Goal: Task Accomplishment & Management: Use online tool/utility

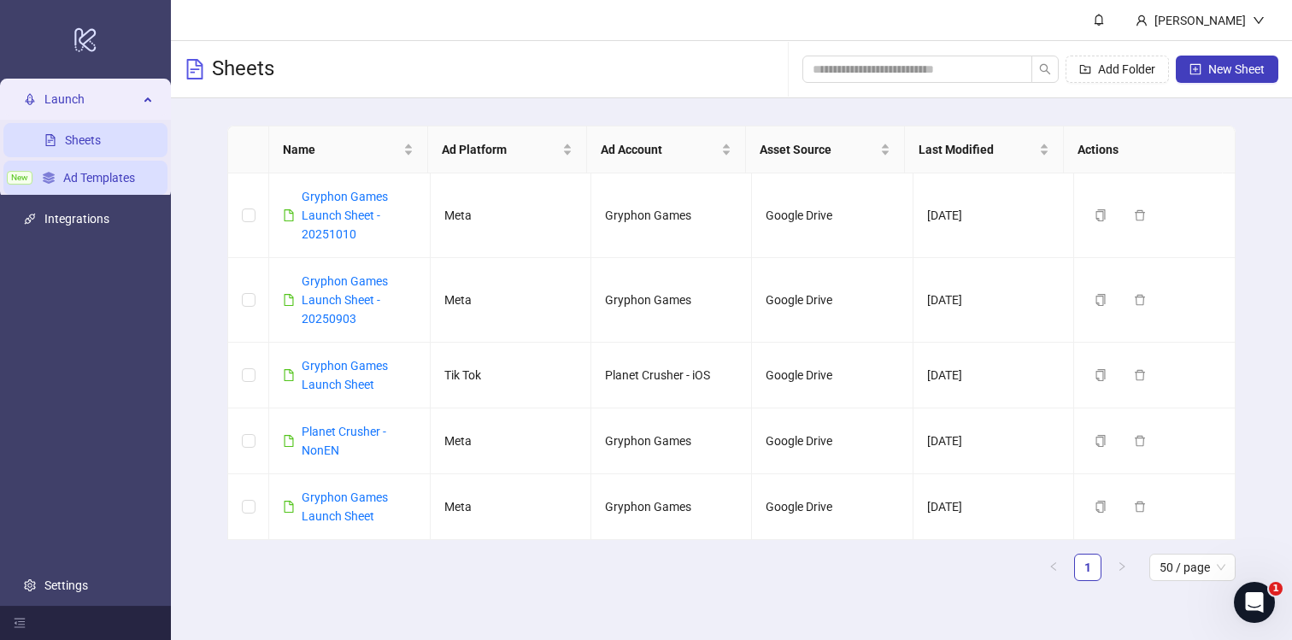
click at [92, 178] on link "Ad Templates" at bounding box center [99, 178] width 72 height 14
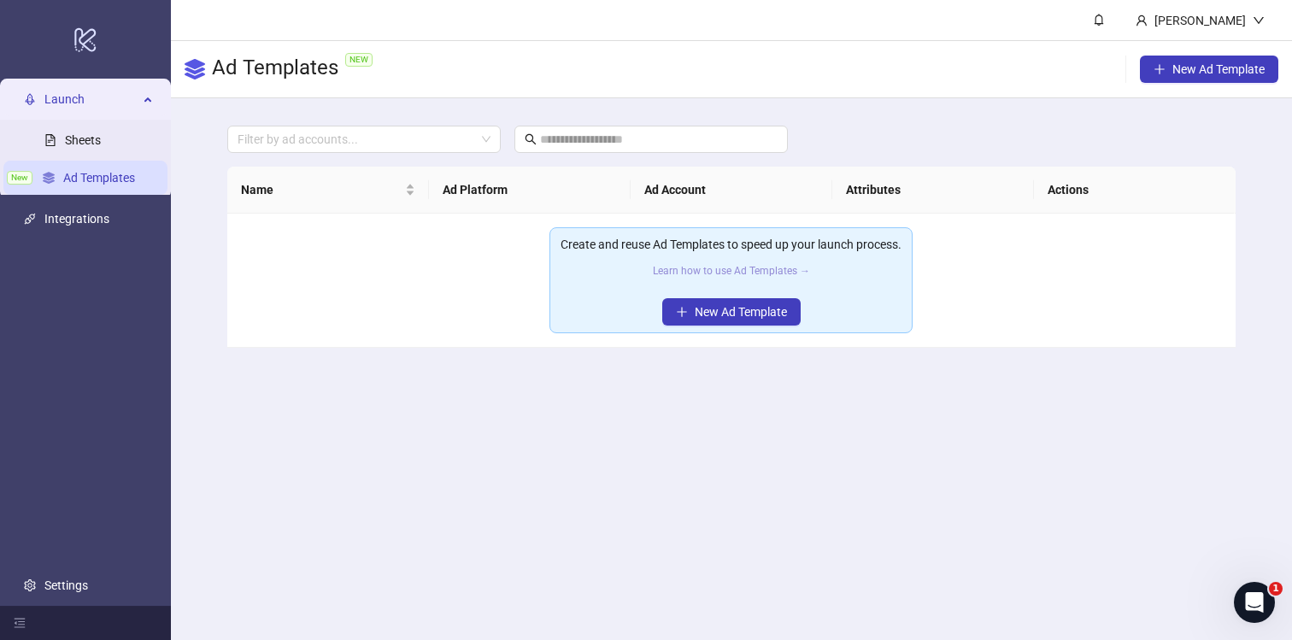
click at [732, 267] on link "Learn how to use Ad Templates →" at bounding box center [731, 271] width 157 height 12
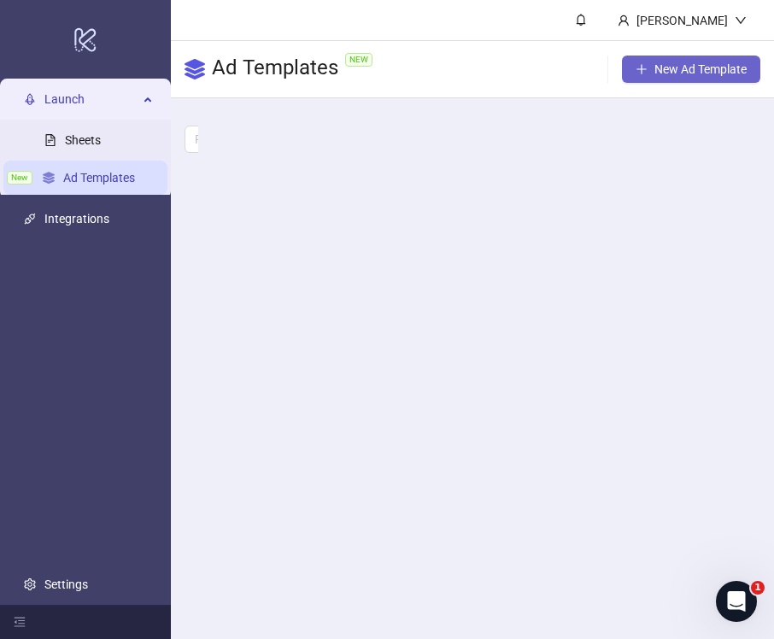
click at [670, 68] on span "New Ad Template" at bounding box center [701, 69] width 92 height 14
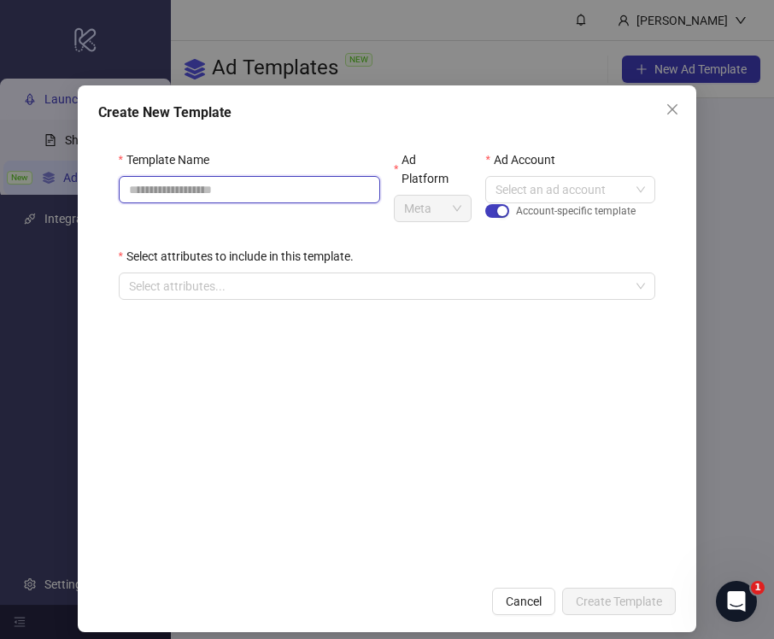
click at [260, 192] on input "Template Name" at bounding box center [249, 189] width 261 height 27
type input "*******"
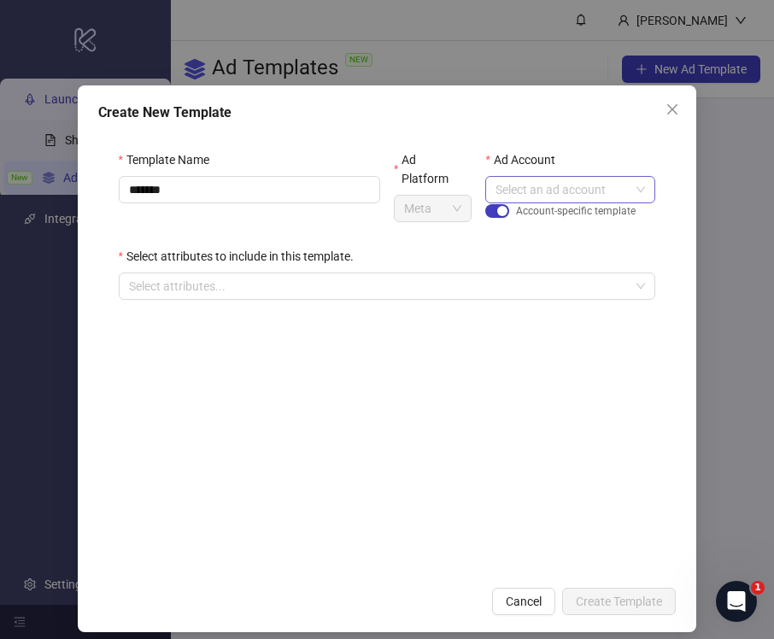
click at [561, 187] on input "Ad Account" at bounding box center [563, 190] width 134 height 26
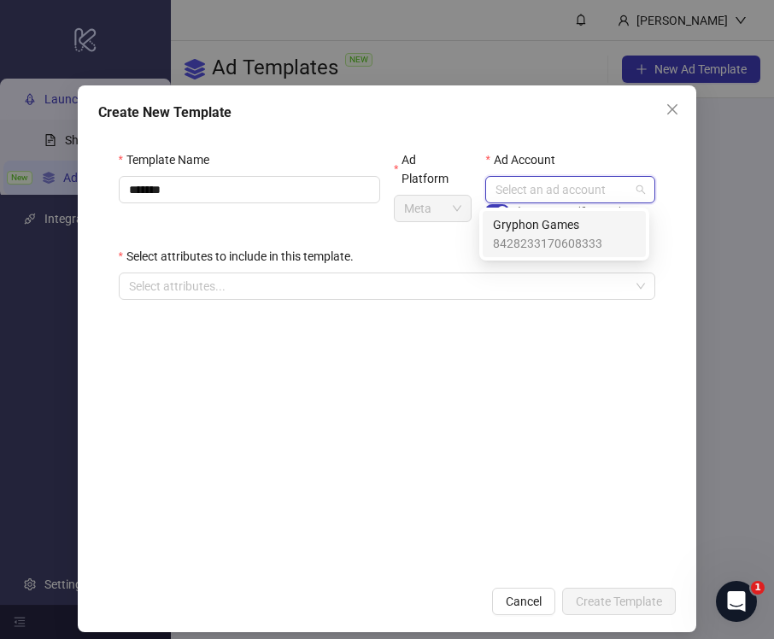
click at [555, 236] on span "8428233170608333" at bounding box center [547, 243] width 109 height 19
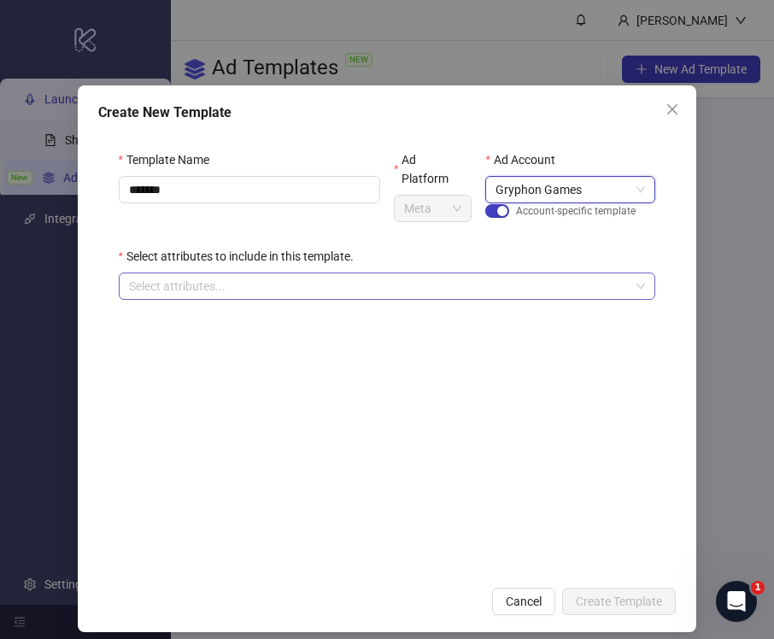
click at [373, 278] on div at bounding box center [378, 286] width 513 height 24
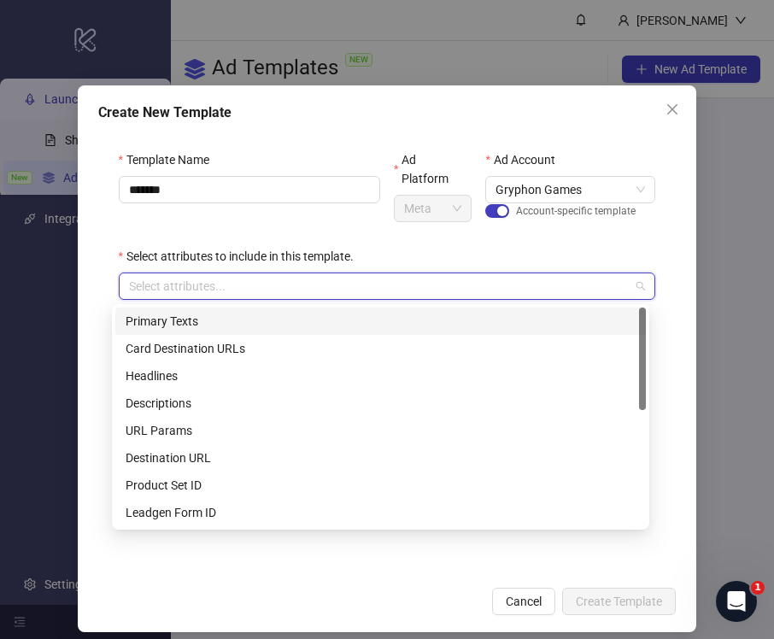
click at [225, 316] on div "Primary Texts" at bounding box center [381, 321] width 510 height 19
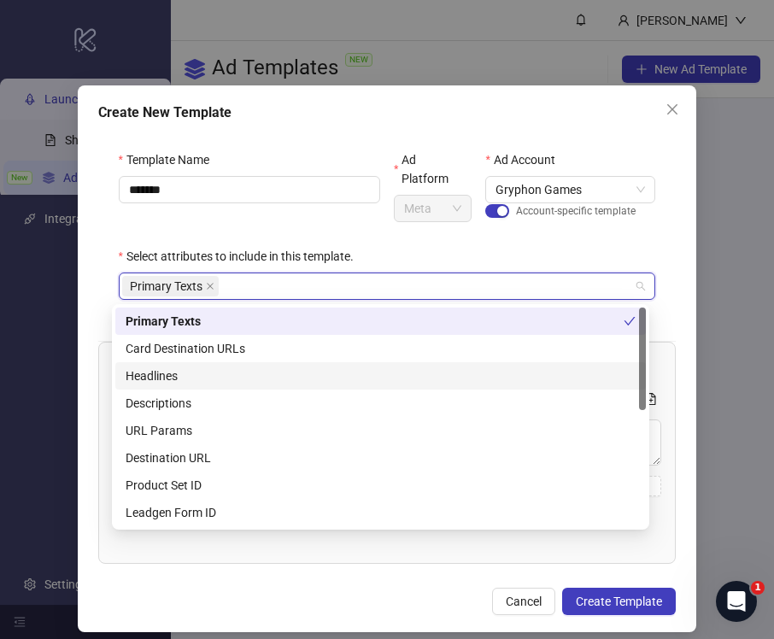
click at [230, 376] on div "Headlines" at bounding box center [381, 376] width 510 height 19
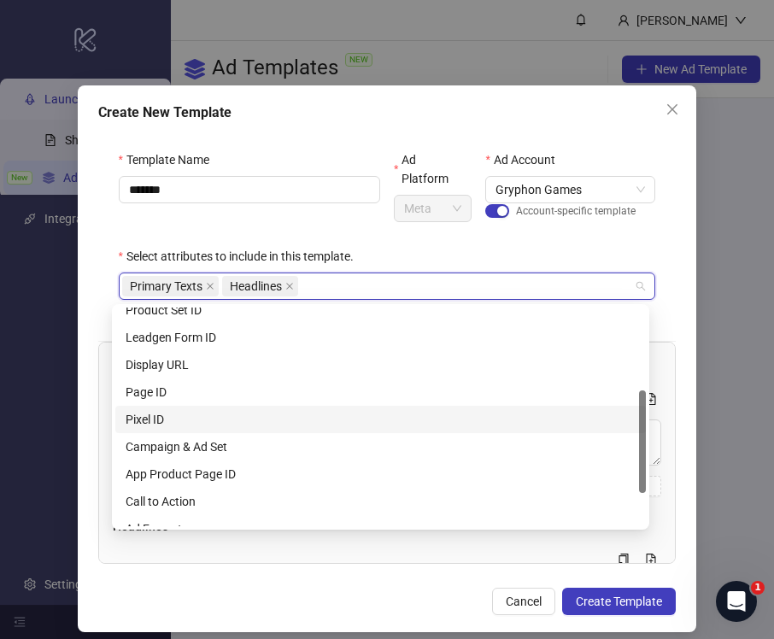
scroll to position [209, 0]
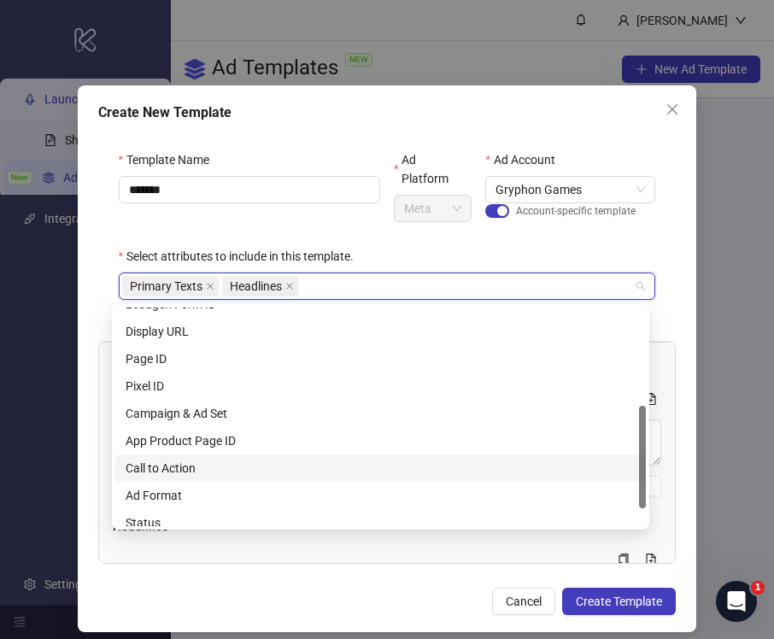
click at [224, 473] on div "Call to Action" at bounding box center [381, 468] width 510 height 19
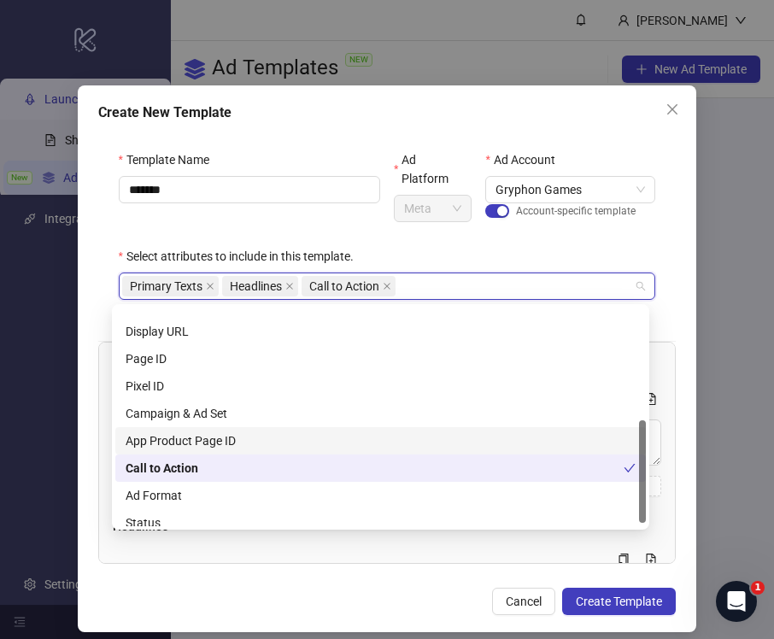
scroll to position [246, 0]
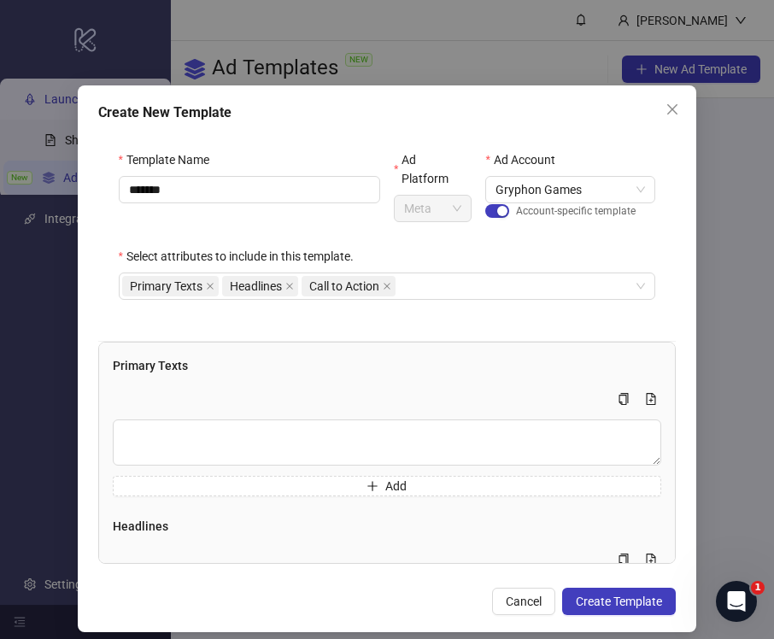
click at [673, 252] on div "Create New Template Template Name ******* Ad Platform Meta Ad Account Gryphon G…" at bounding box center [388, 358] width 620 height 547
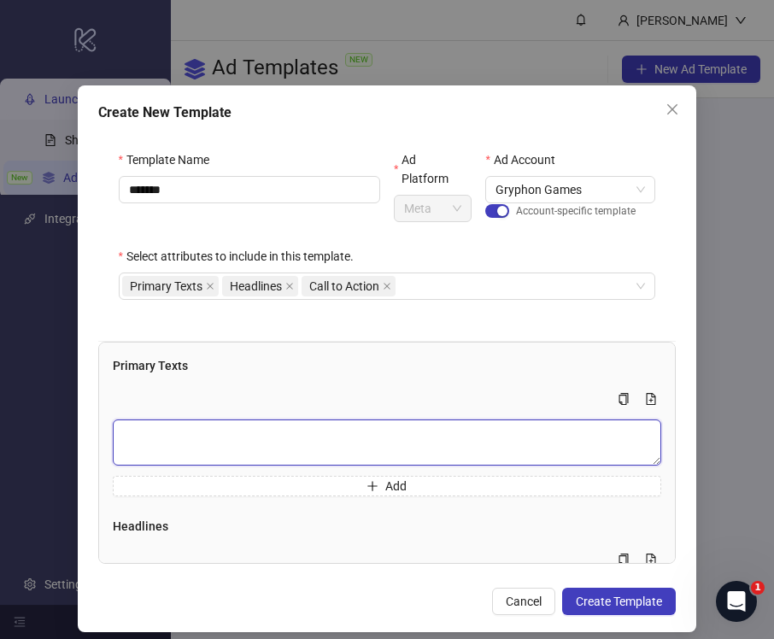
click at [229, 431] on textarea "Multi-text input container - paste or copy values" at bounding box center [387, 443] width 549 height 46
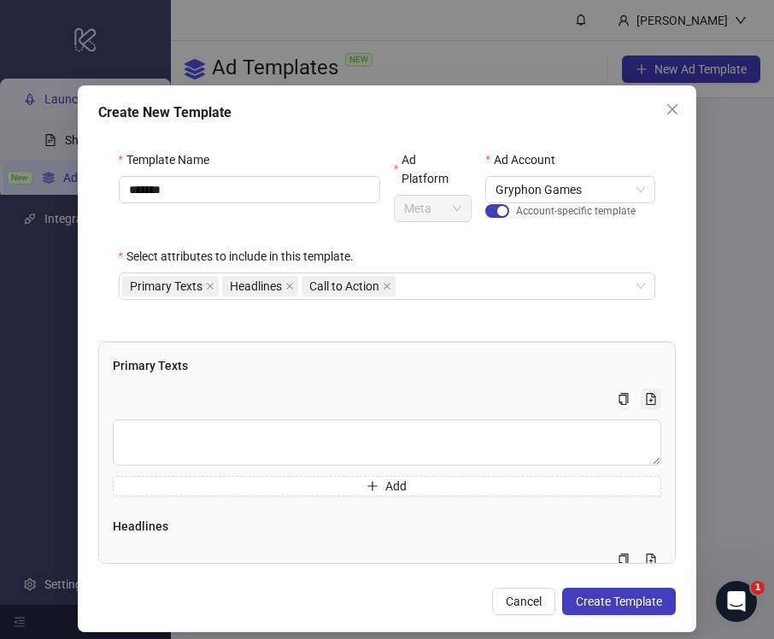
click at [641, 396] on button "Multi-text input container - paste or copy values" at bounding box center [651, 399] width 21 height 21
type textarea "**********"
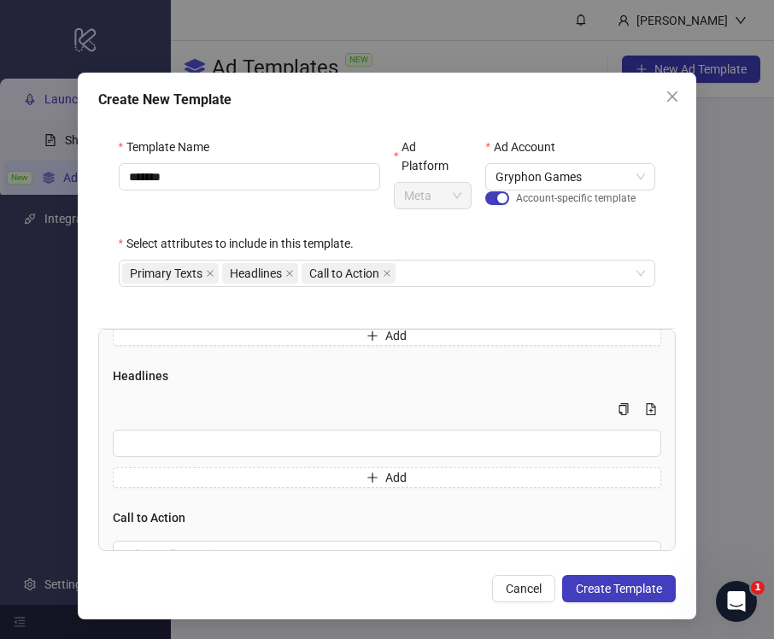
scroll to position [365, 0]
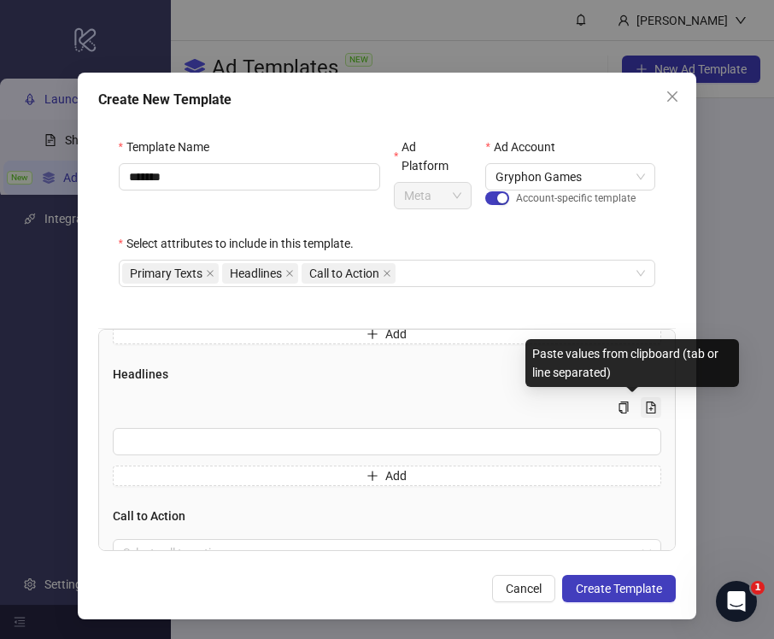
click at [645, 409] on icon "file-add" at bounding box center [651, 408] width 12 height 12
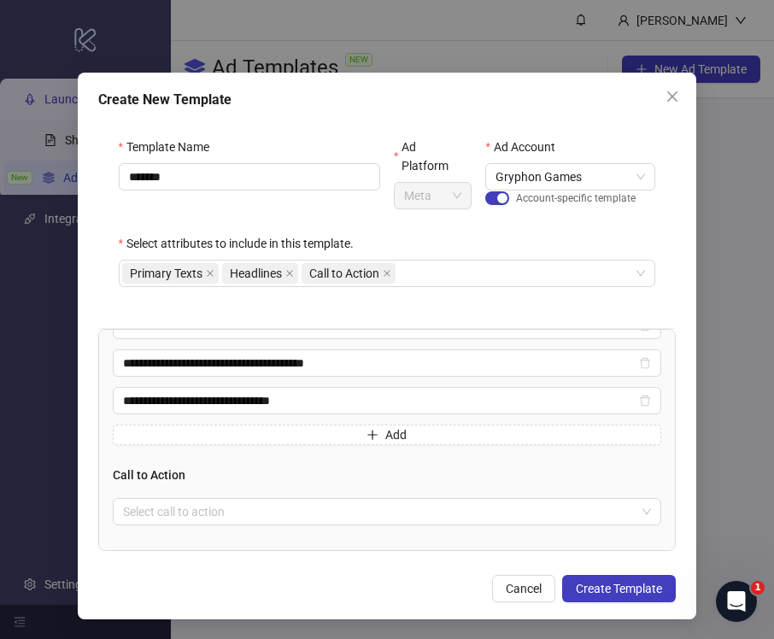
scroll to position [567, 0]
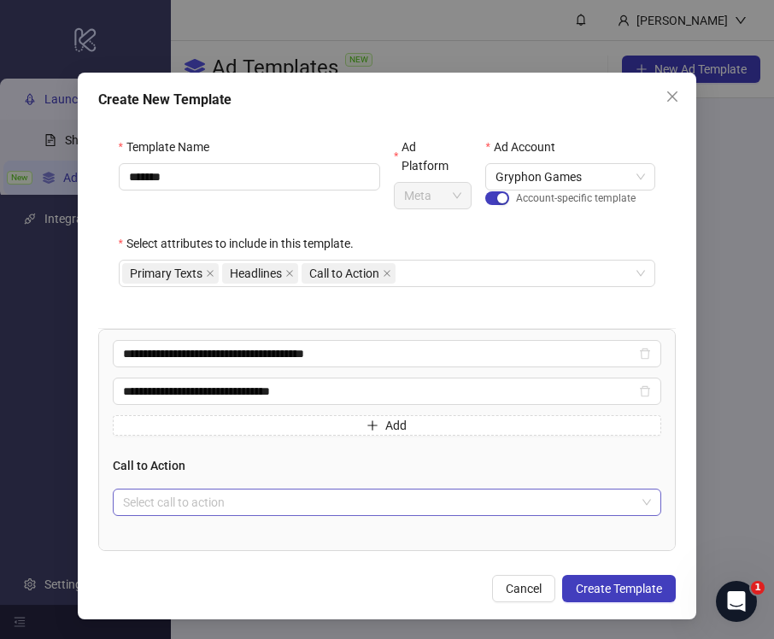
click at [433, 505] on input "search" at bounding box center [380, 503] width 514 height 26
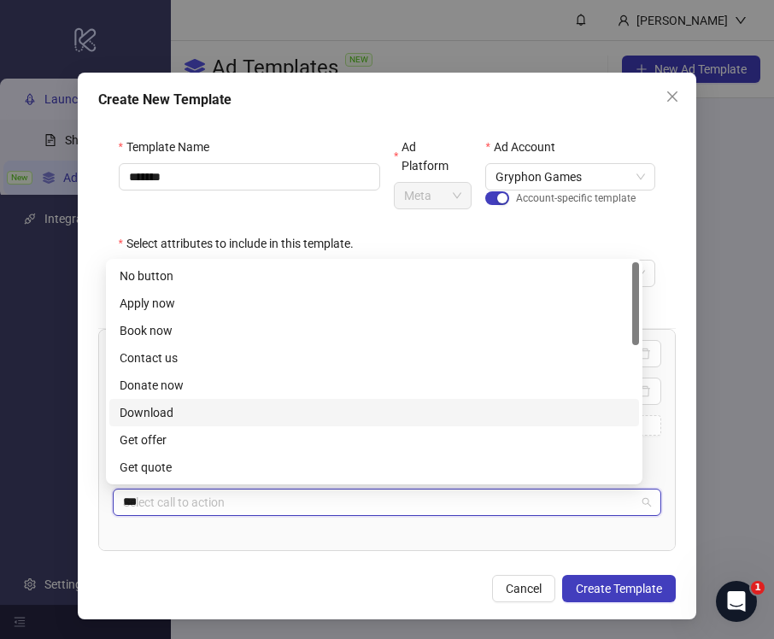
type input "****"
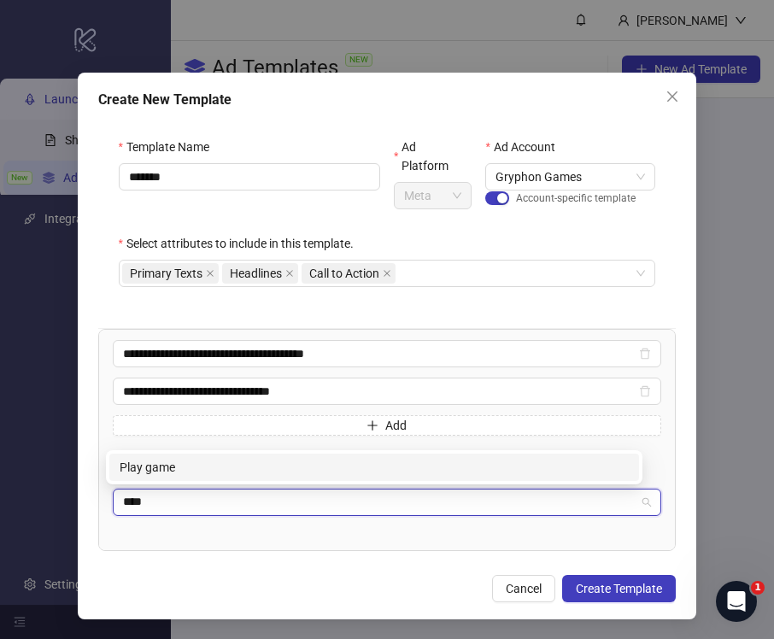
click at [282, 467] on div "Play game" at bounding box center [374, 467] width 509 height 19
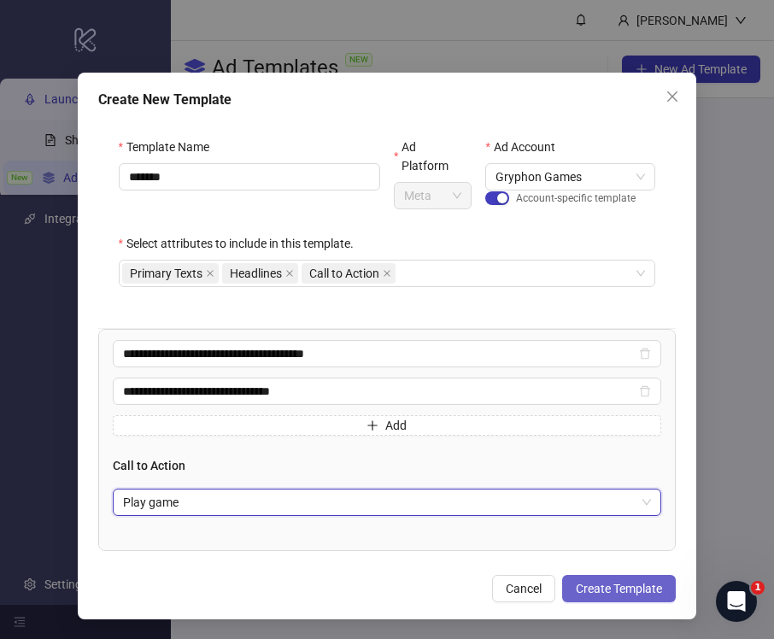
click at [627, 585] on span "Create Template" at bounding box center [619, 589] width 86 height 14
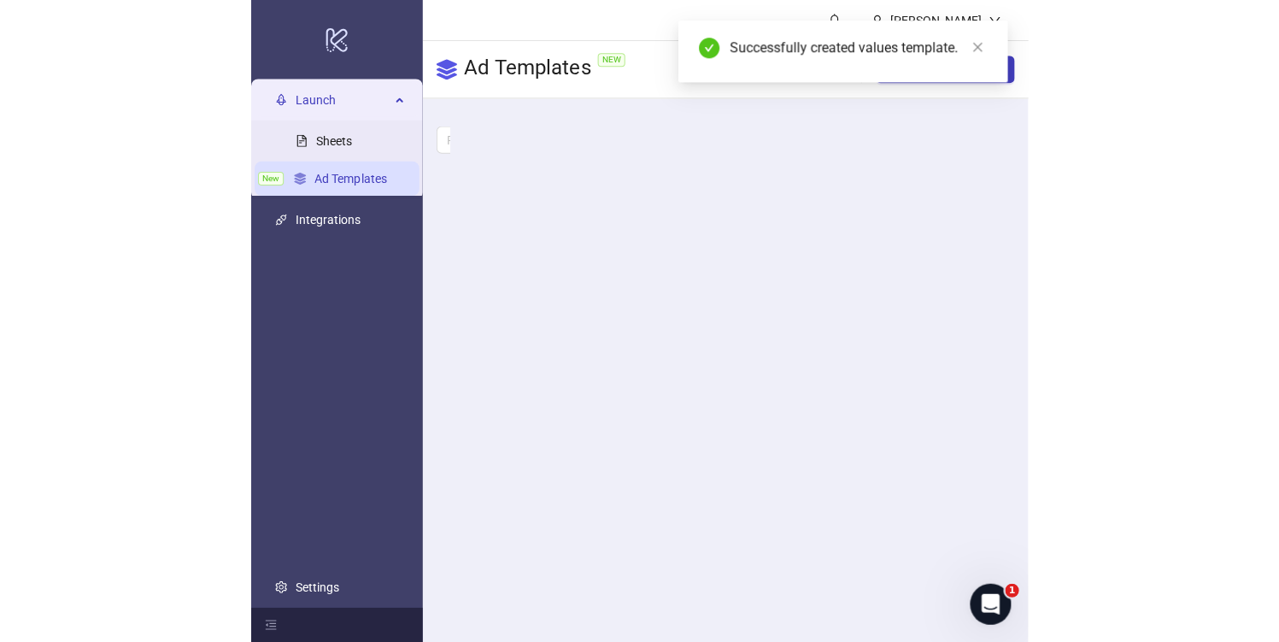
scroll to position [0, 0]
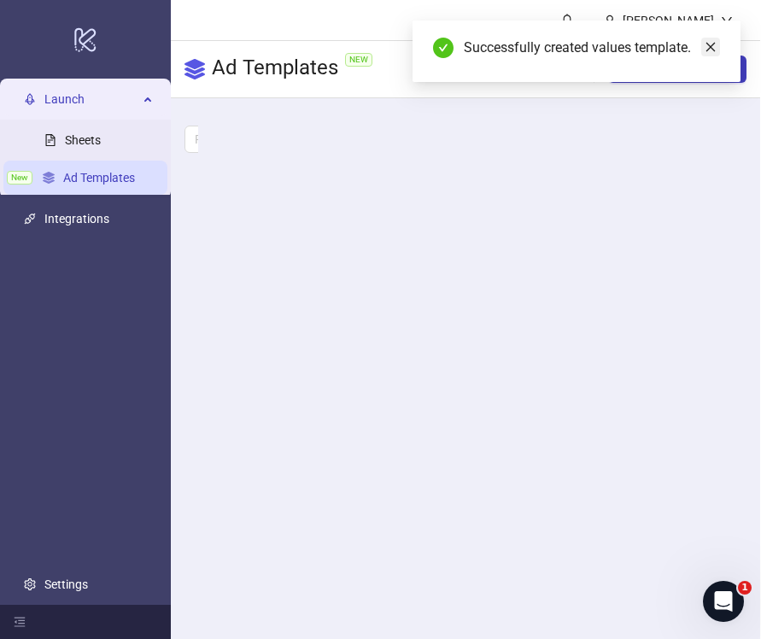
click at [715, 46] on icon "close" at bounding box center [711, 47] width 12 height 12
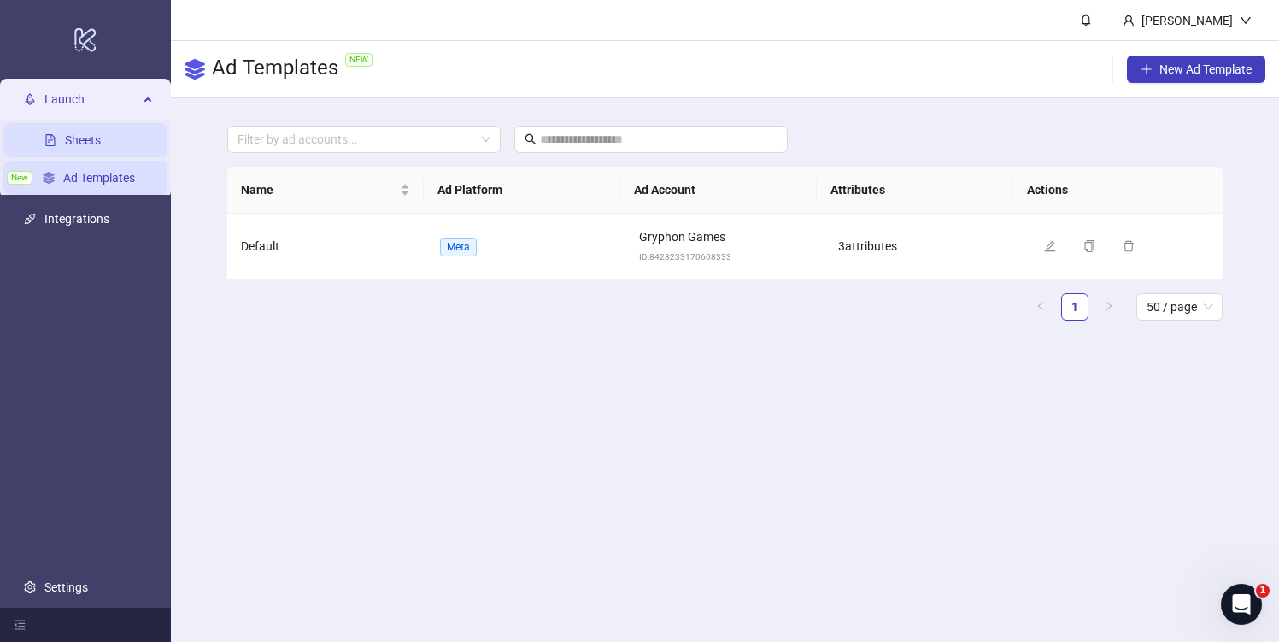
click at [70, 147] on link "Sheets" at bounding box center [83, 140] width 36 height 14
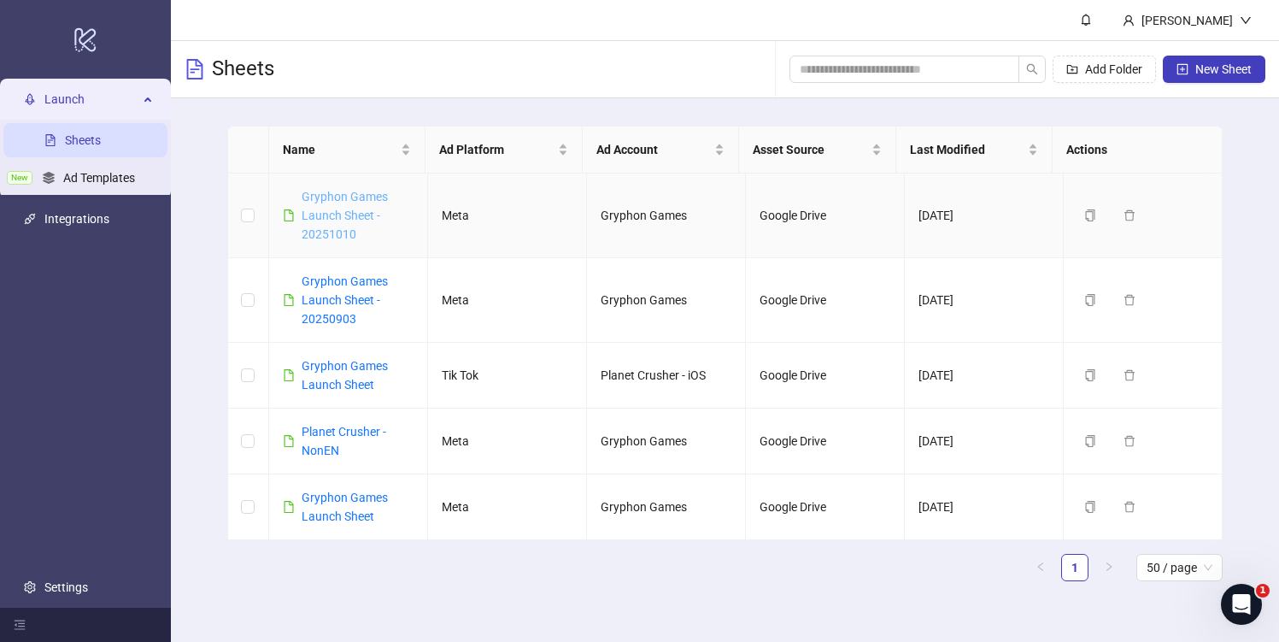
click at [326, 220] on link "Gryphon Games Launch Sheet - 20251010" at bounding box center [345, 215] width 86 height 51
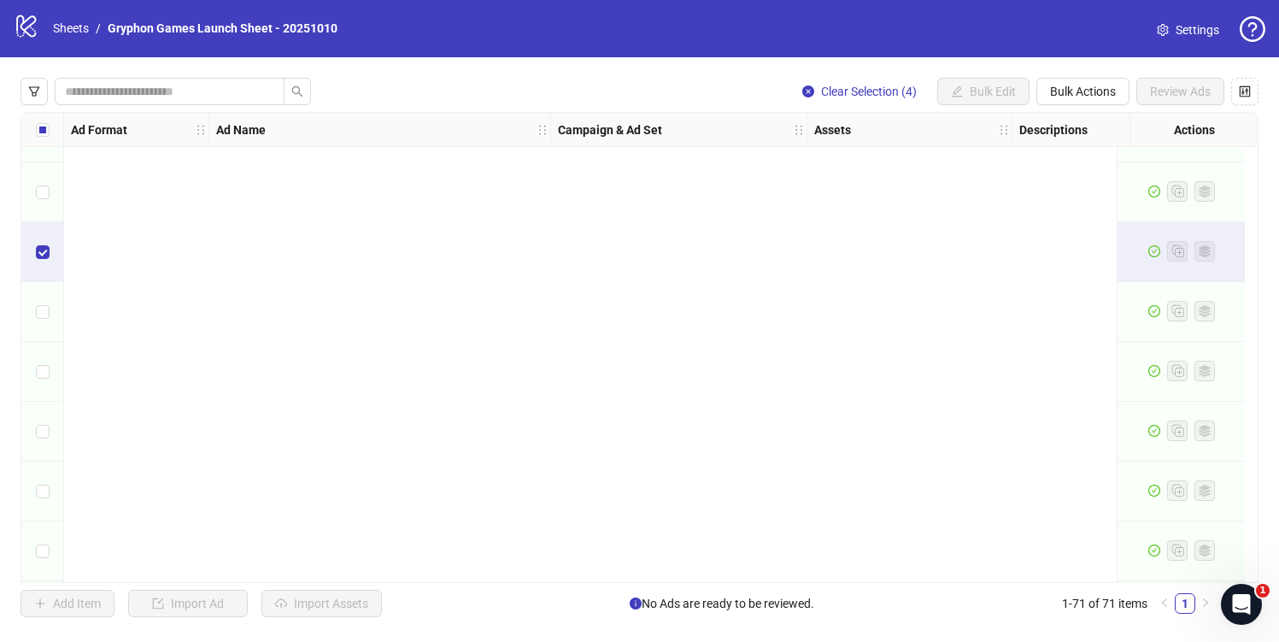
scroll to position [3819, 0]
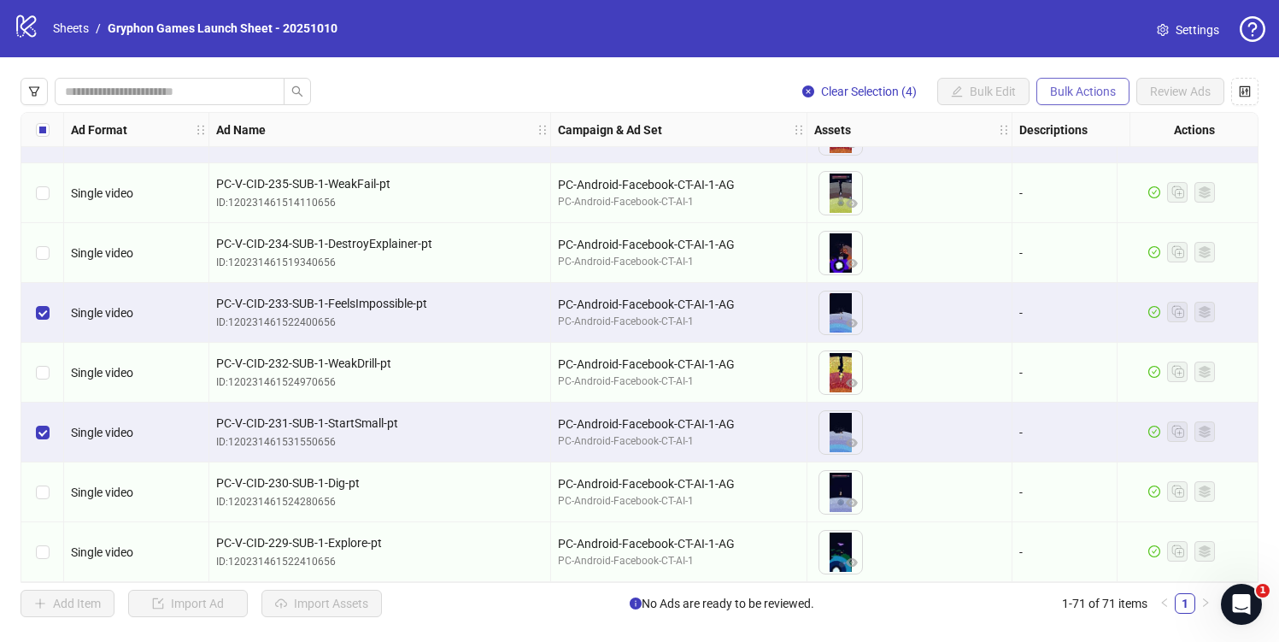
click at [1083, 88] on span "Bulk Actions" at bounding box center [1083, 92] width 66 height 14
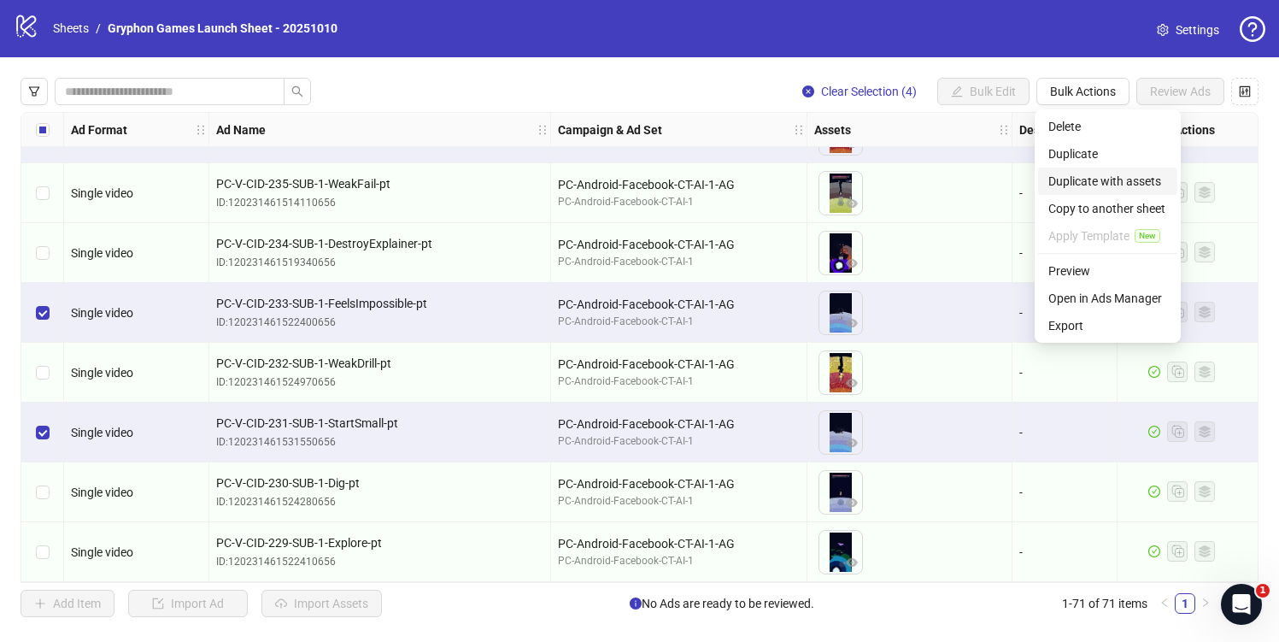
click at [1153, 179] on span "Duplicate with assets" at bounding box center [1108, 181] width 119 height 19
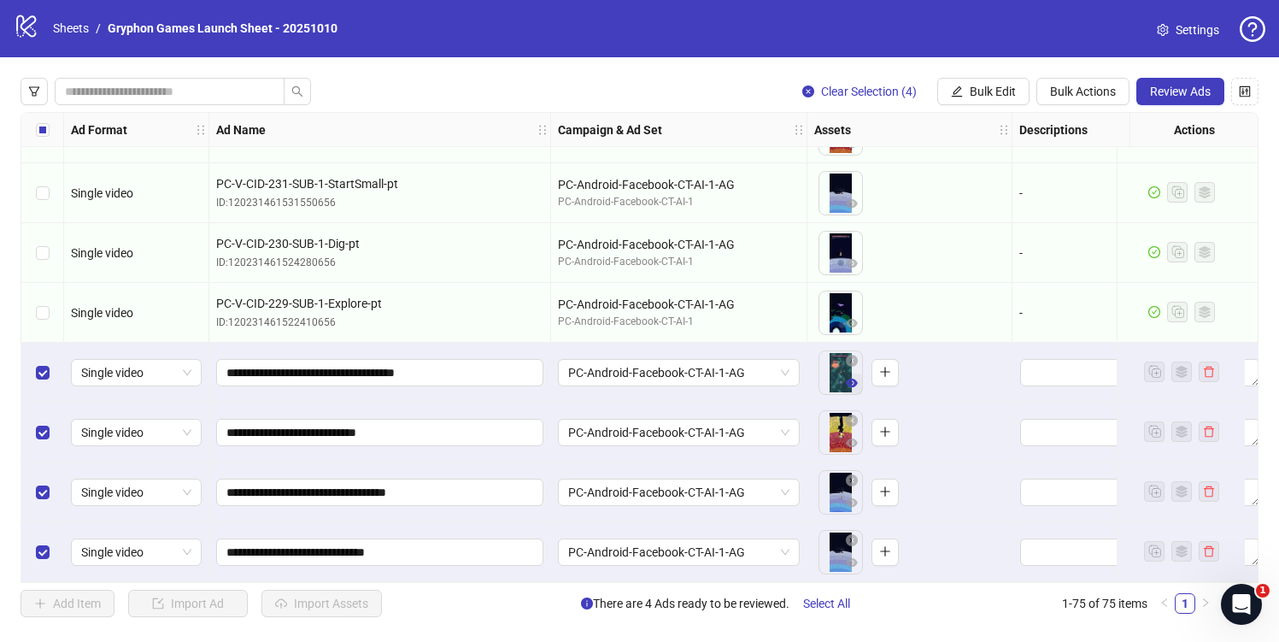
scroll to position [4058, 0]
click at [1012, 90] on span "Bulk Edit" at bounding box center [993, 92] width 46 height 14
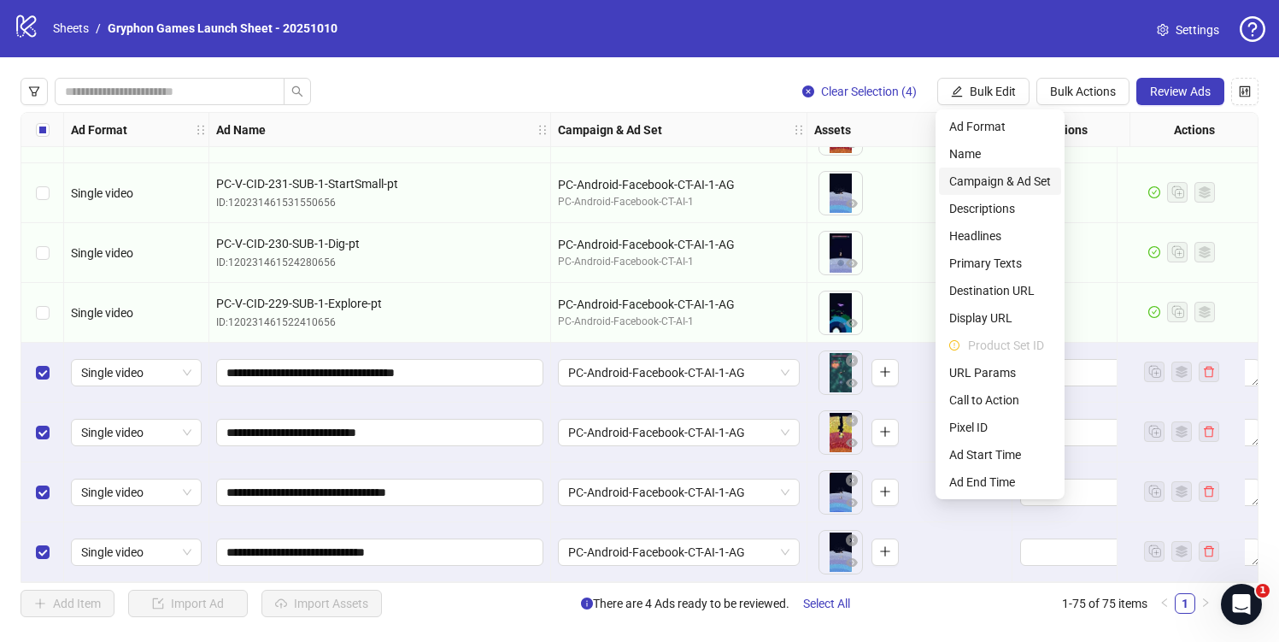
click at [1022, 179] on span "Campaign & Ad Set" at bounding box center [1000, 181] width 102 height 19
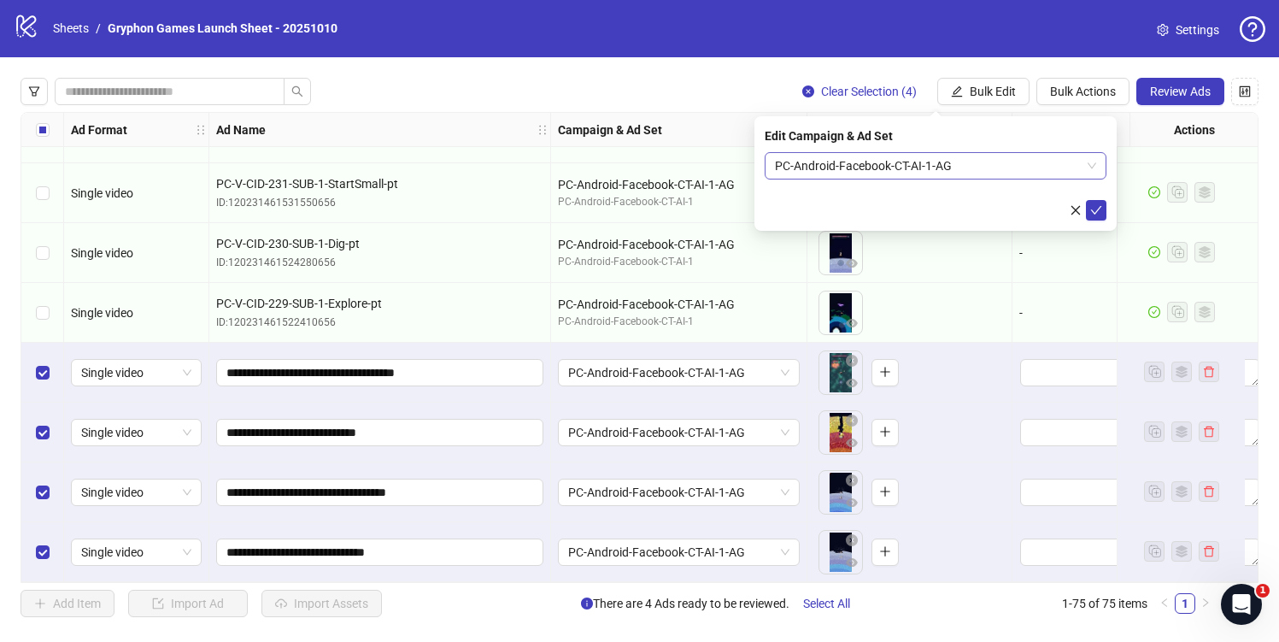
click at [1053, 166] on span "PC-Android-Facebook-CT-AI-1-AG" at bounding box center [935, 166] width 321 height 26
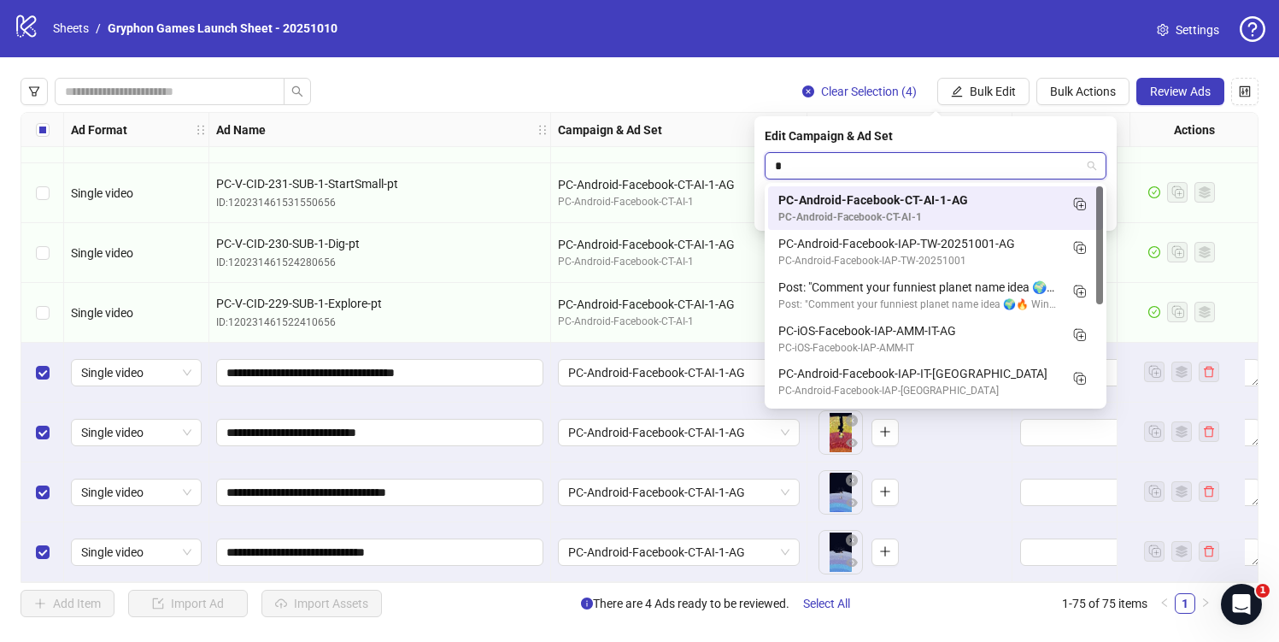
type input "**"
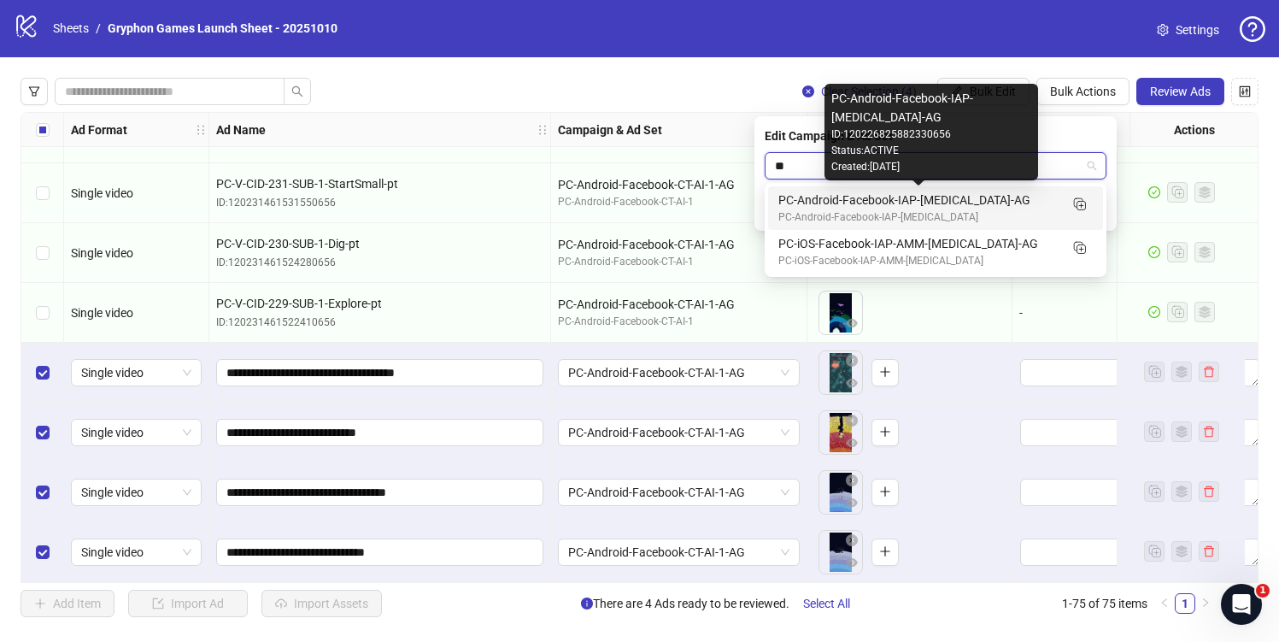
click at [912, 197] on div "PC-Android-Facebook-IAP-[MEDICAL_DATA]-AG" at bounding box center [918, 200] width 280 height 19
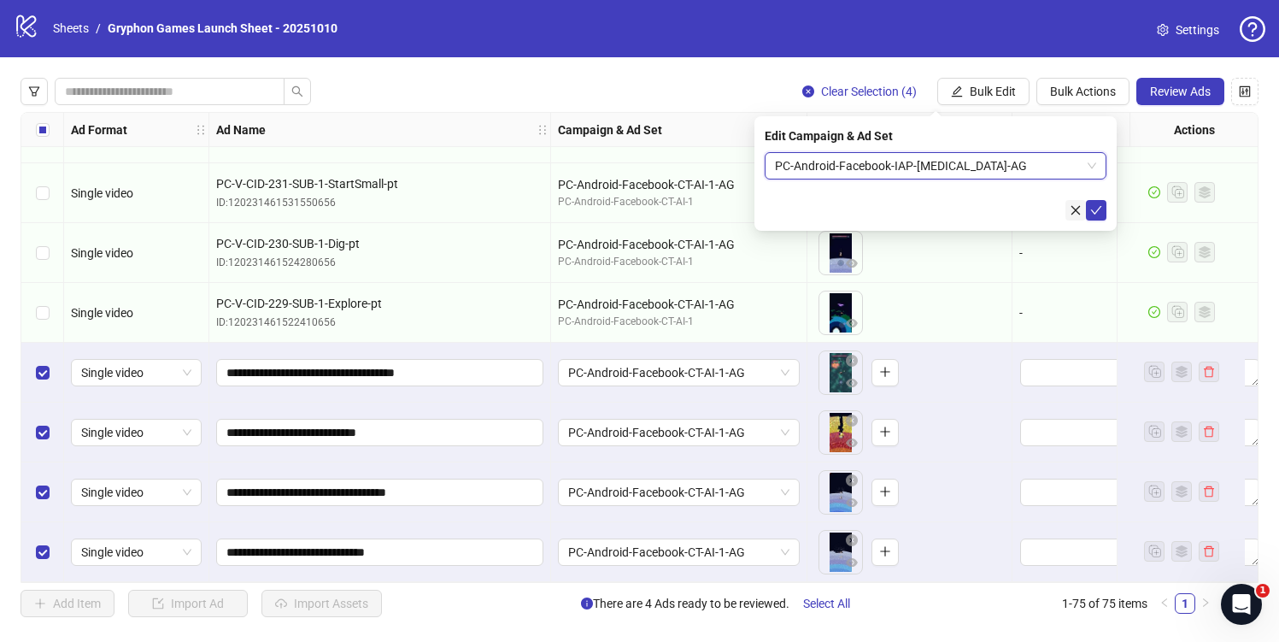
click at [1083, 212] on button "button" at bounding box center [1076, 210] width 21 height 21
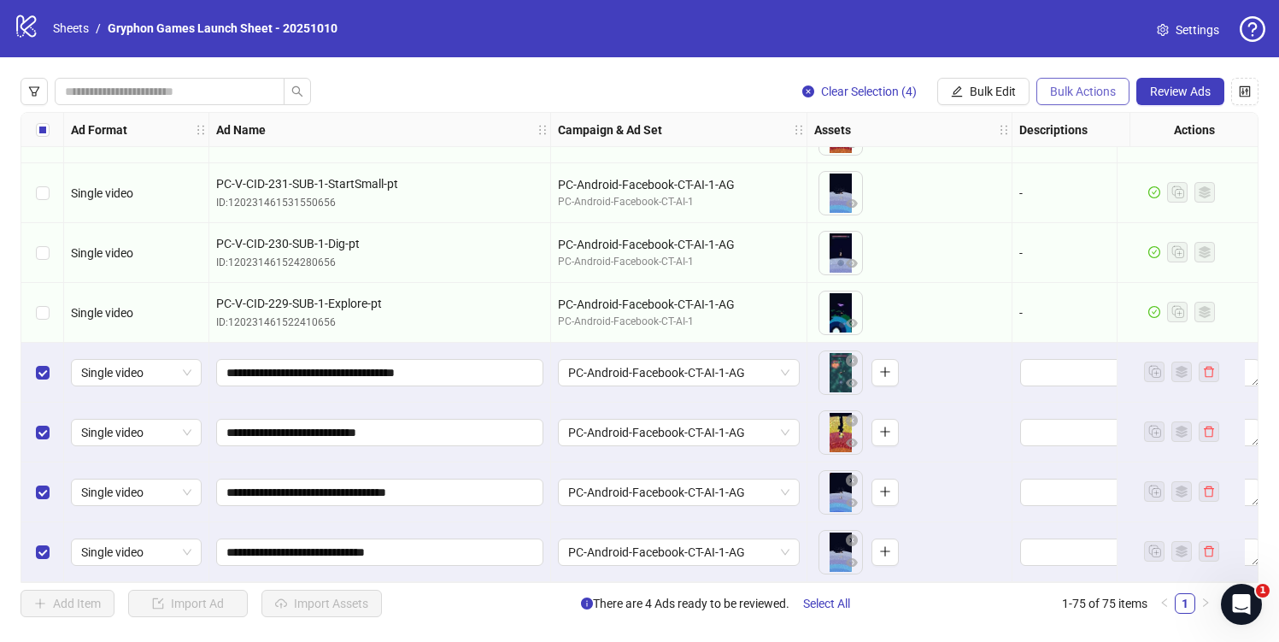
click at [1082, 94] on span "Bulk Actions" at bounding box center [1083, 92] width 66 height 14
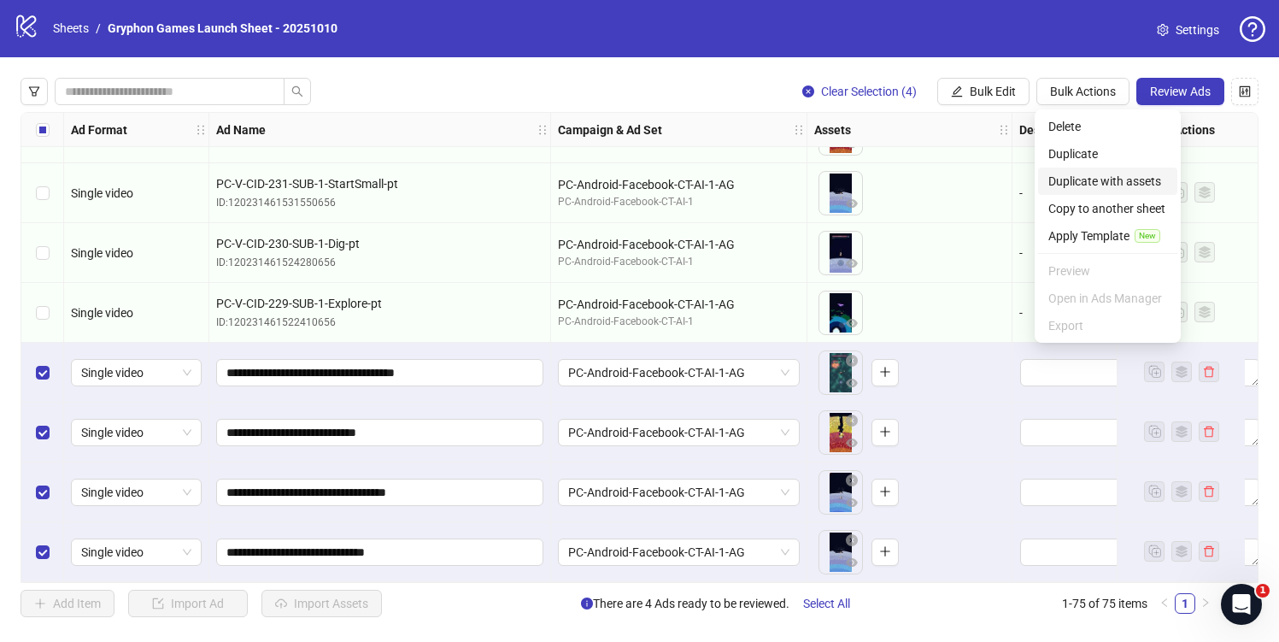
click at [1129, 174] on span "Duplicate with assets" at bounding box center [1108, 181] width 119 height 19
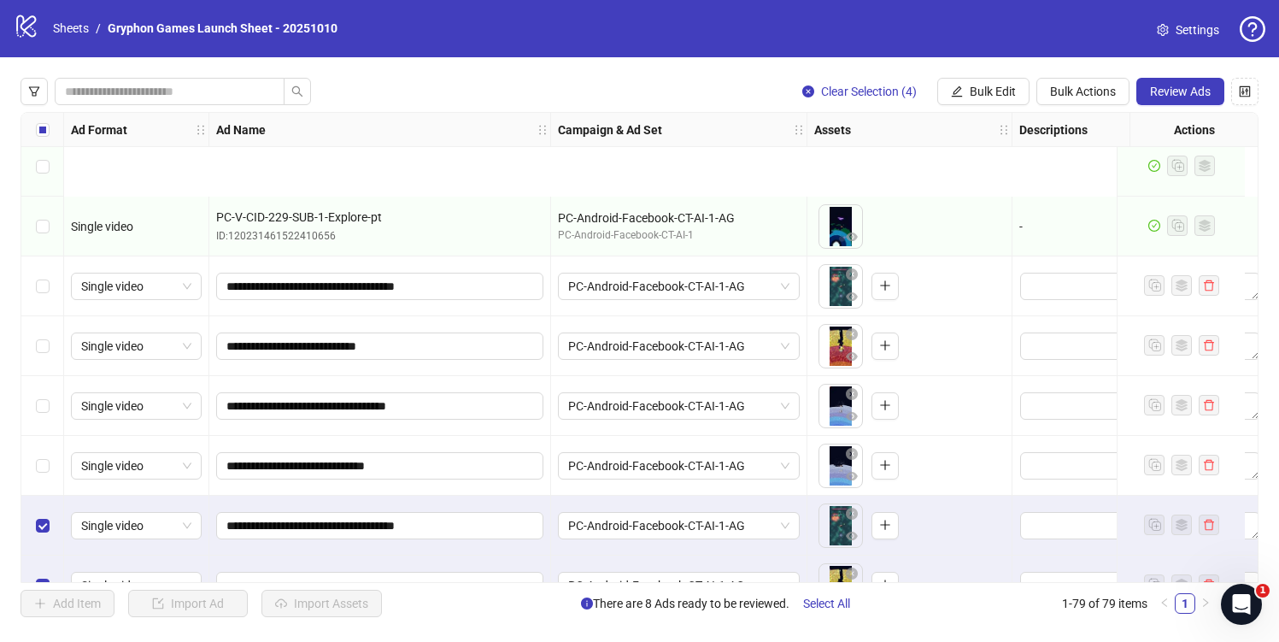
scroll to position [4297, 0]
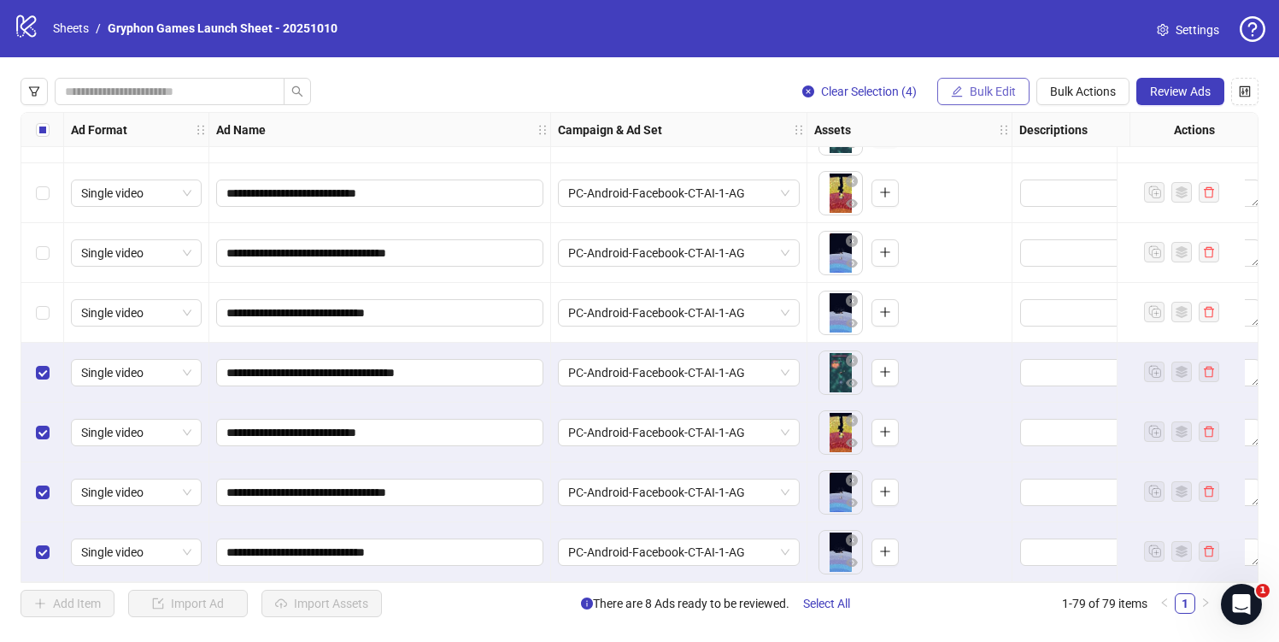
click at [991, 93] on span "Bulk Edit" at bounding box center [993, 92] width 46 height 14
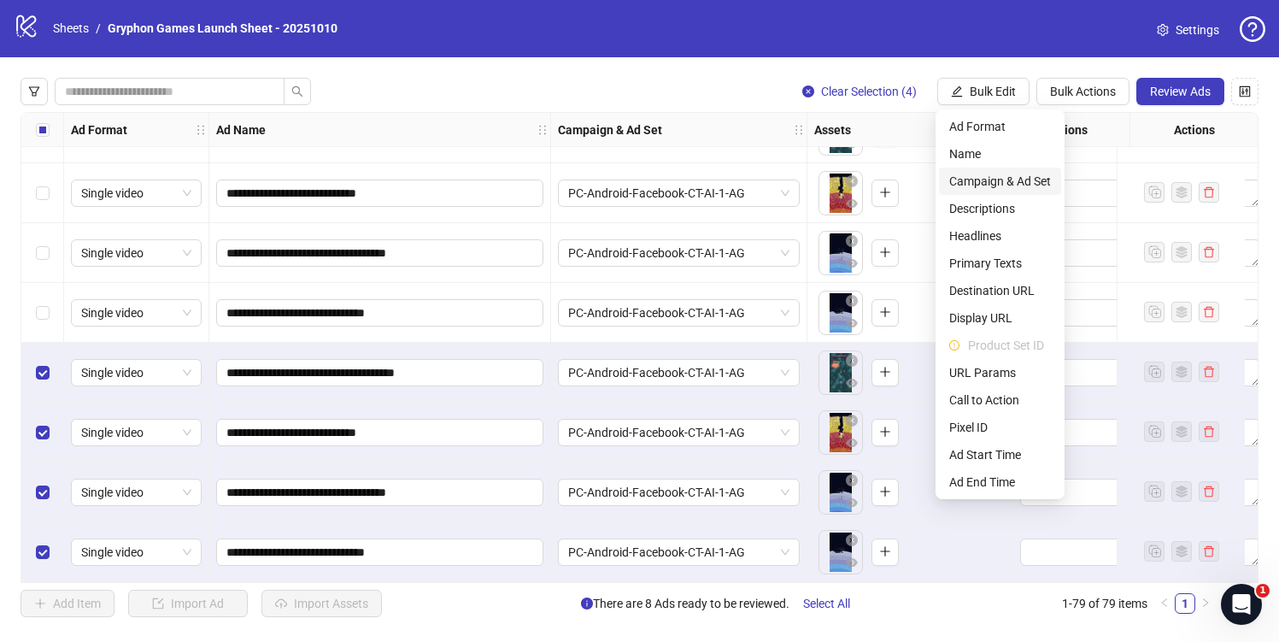
click at [1037, 181] on span "Campaign & Ad Set" at bounding box center [1000, 181] width 102 height 19
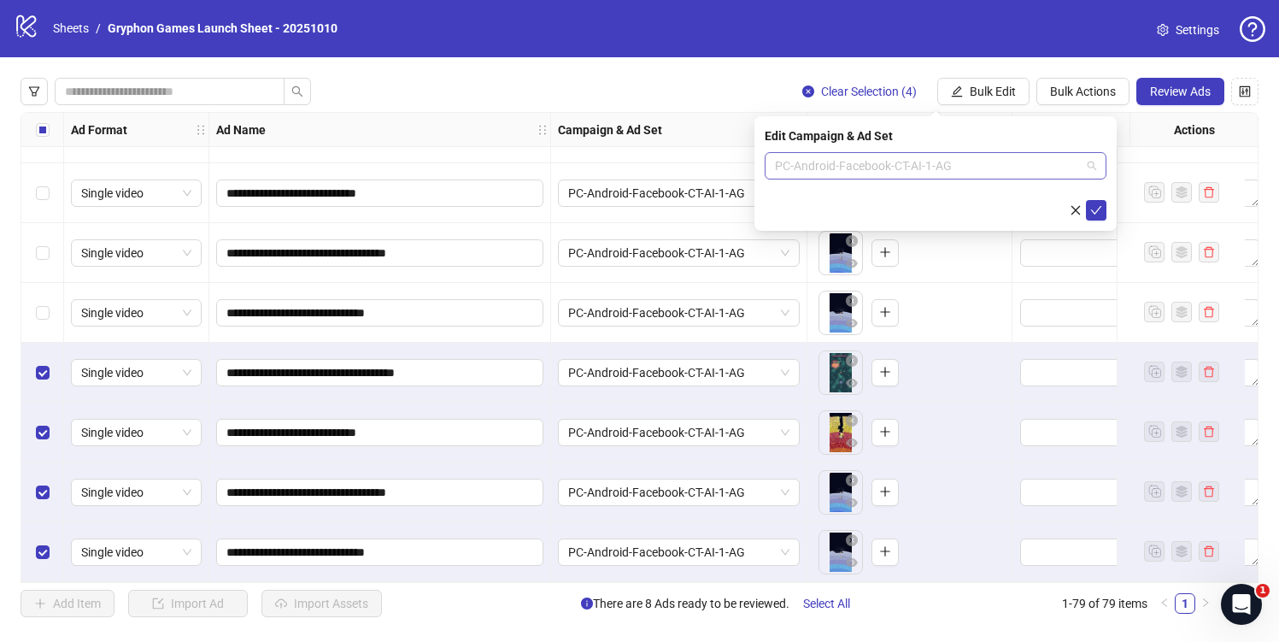
click at [920, 160] on span "PC-Android-Facebook-CT-AI-1-AG" at bounding box center [935, 166] width 321 height 26
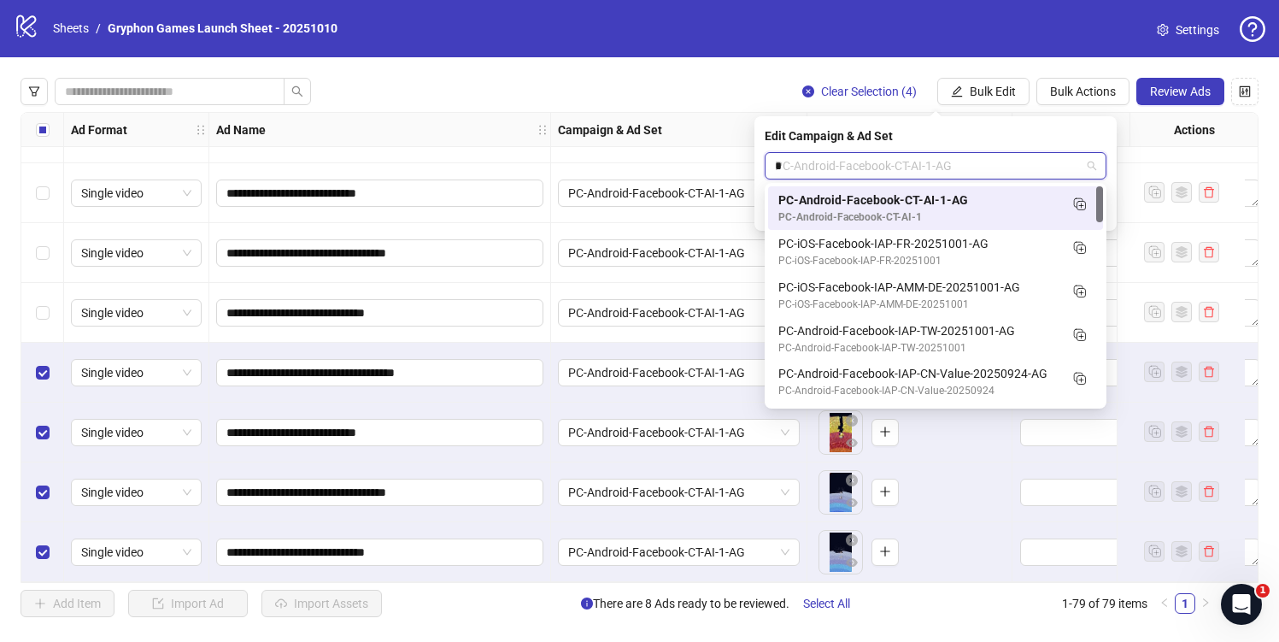
type input "**"
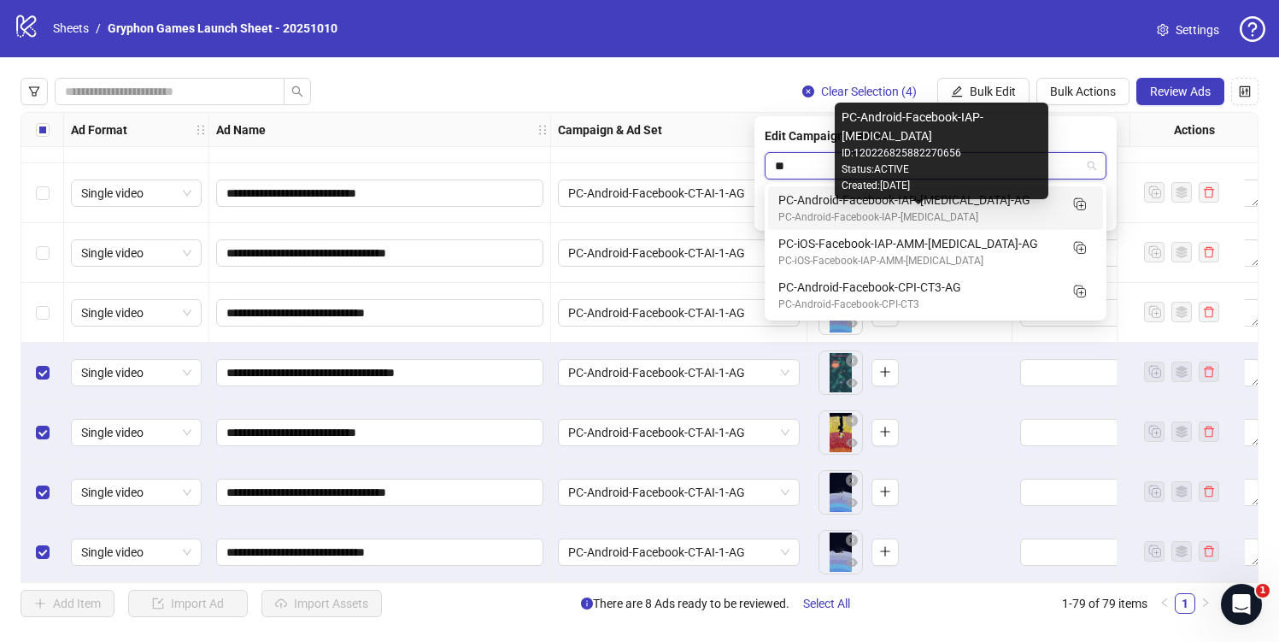
click at [908, 212] on div "PC-Android-Facebook-IAP-[MEDICAL_DATA]" at bounding box center [918, 217] width 280 height 16
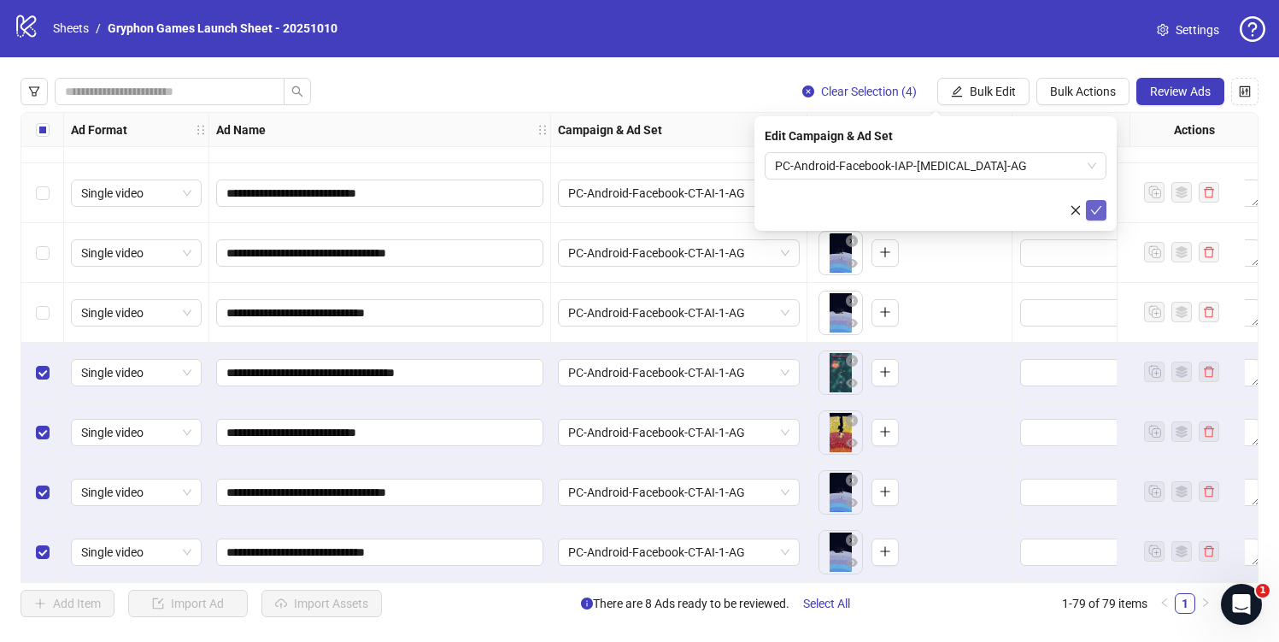
click at [1096, 214] on icon "check" at bounding box center [1096, 210] width 12 height 12
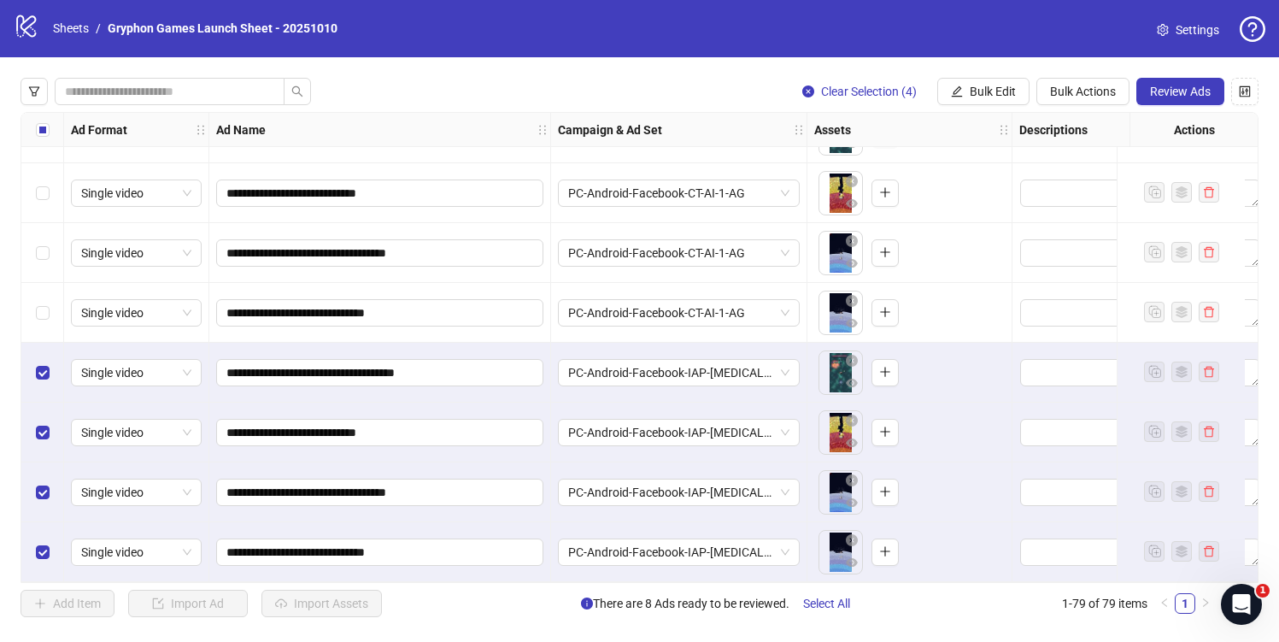
scroll to position [4162, 0]
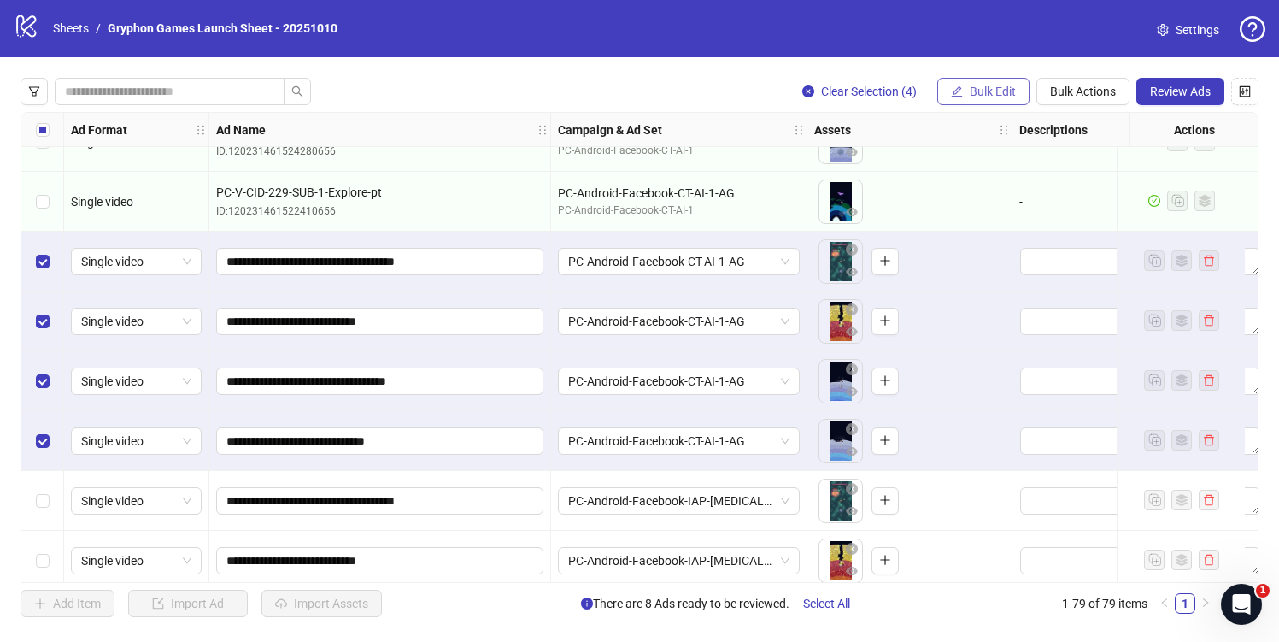
click at [991, 96] on span "Bulk Edit" at bounding box center [993, 92] width 46 height 14
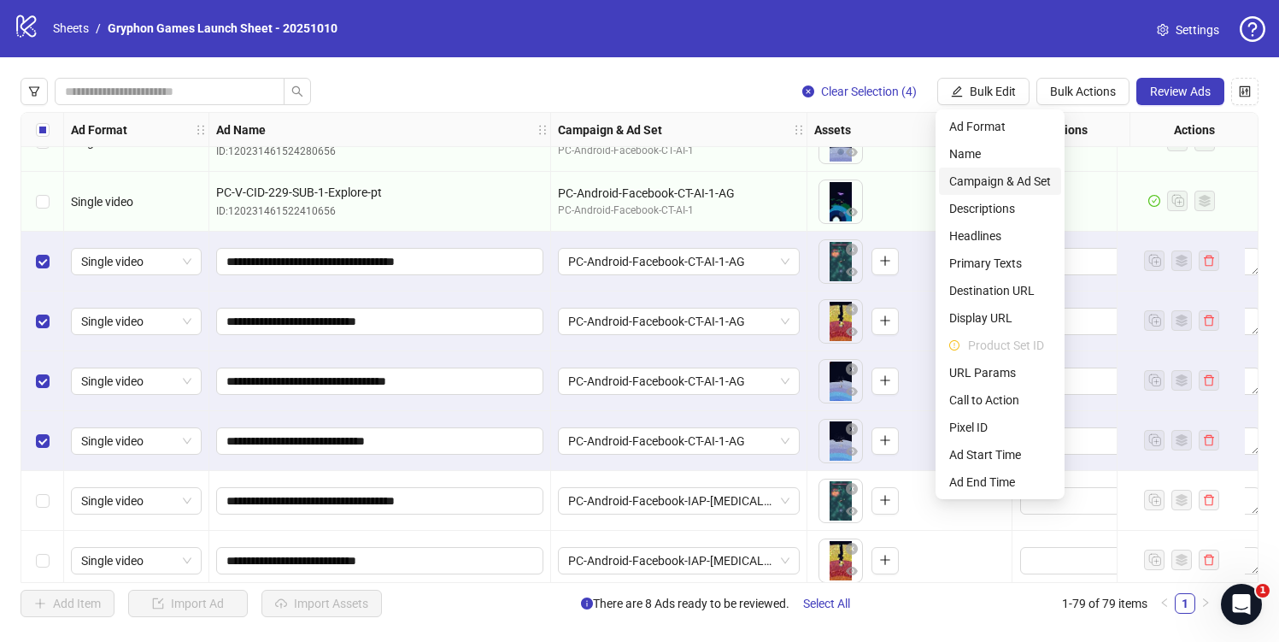
click at [999, 184] on span "Campaign & Ad Set" at bounding box center [1000, 181] width 102 height 19
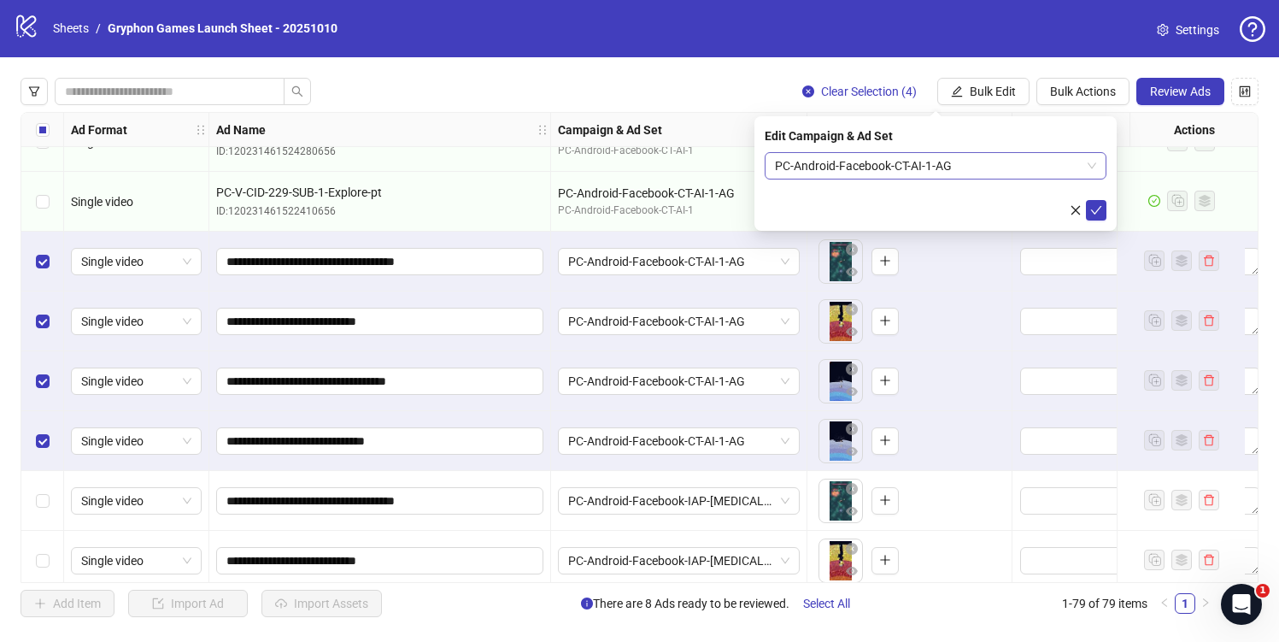
click at [942, 166] on span "PC-Android-Facebook-CT-AI-1-AG" at bounding box center [935, 166] width 321 height 26
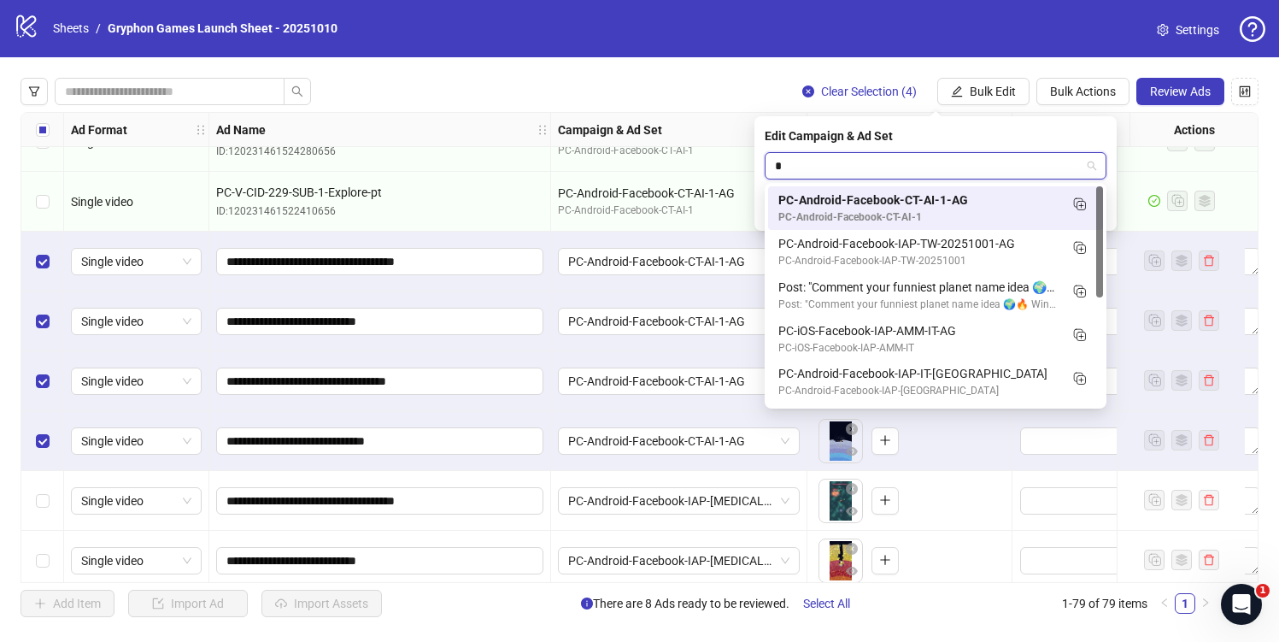
type input "**"
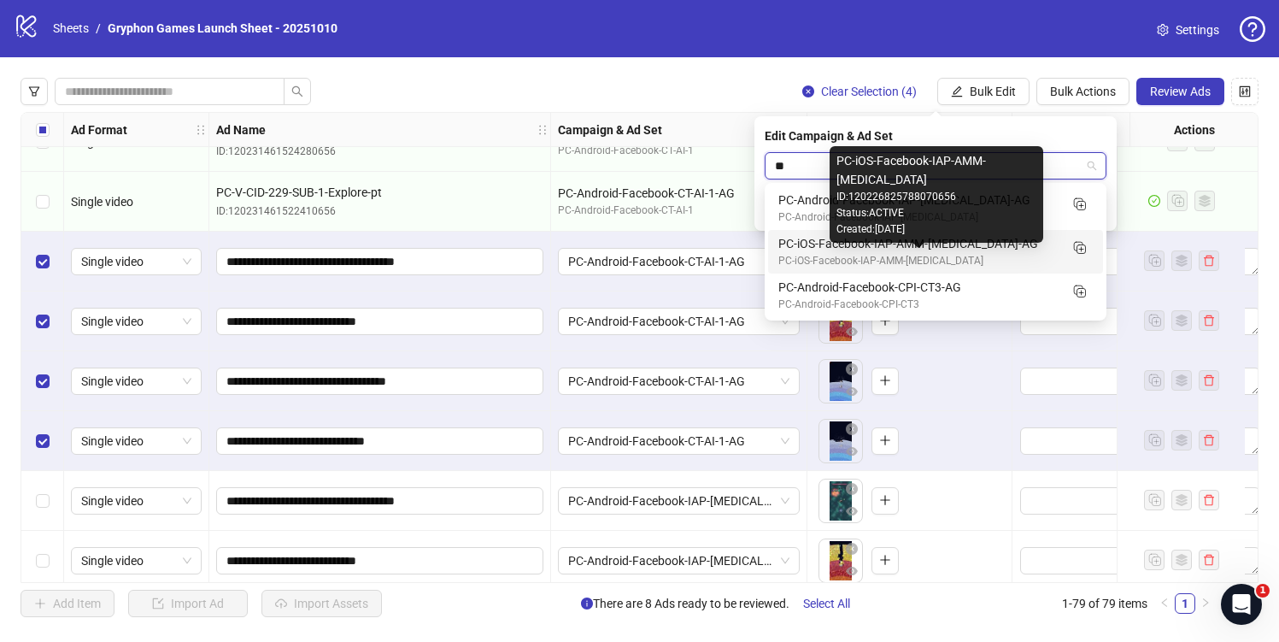
click at [957, 255] on div "PC-iOS-Facebook-IAP-AMM-[MEDICAL_DATA]" at bounding box center [918, 261] width 280 height 16
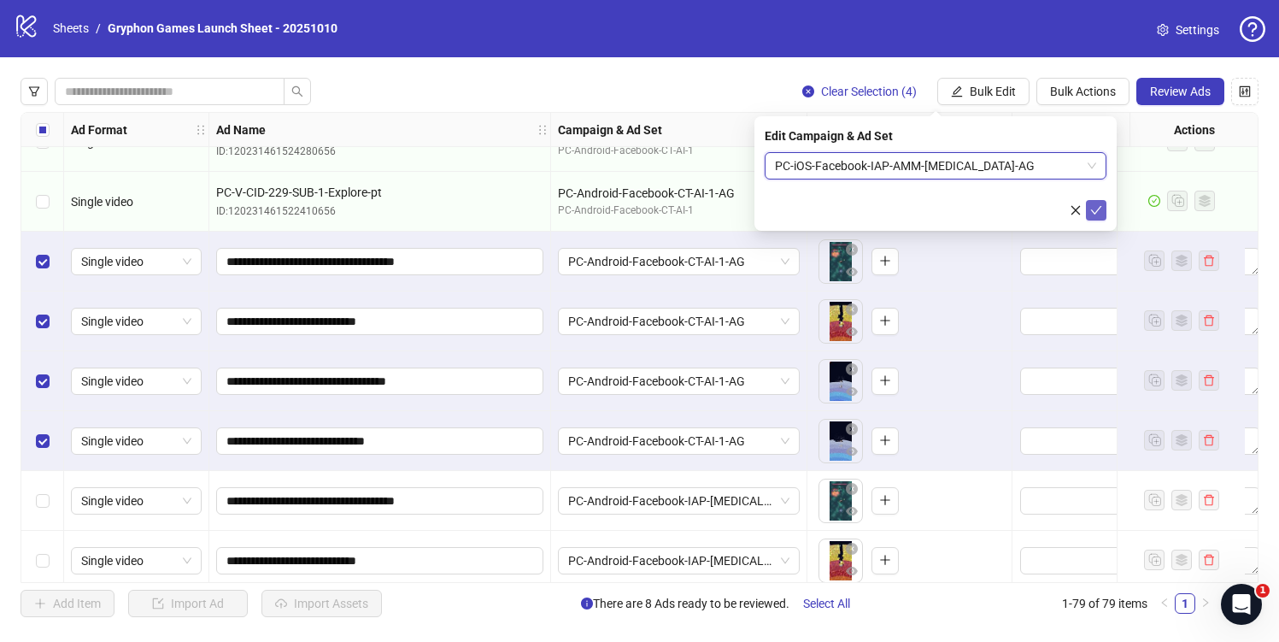
click at [1097, 206] on icon "check" at bounding box center [1096, 210] width 12 height 12
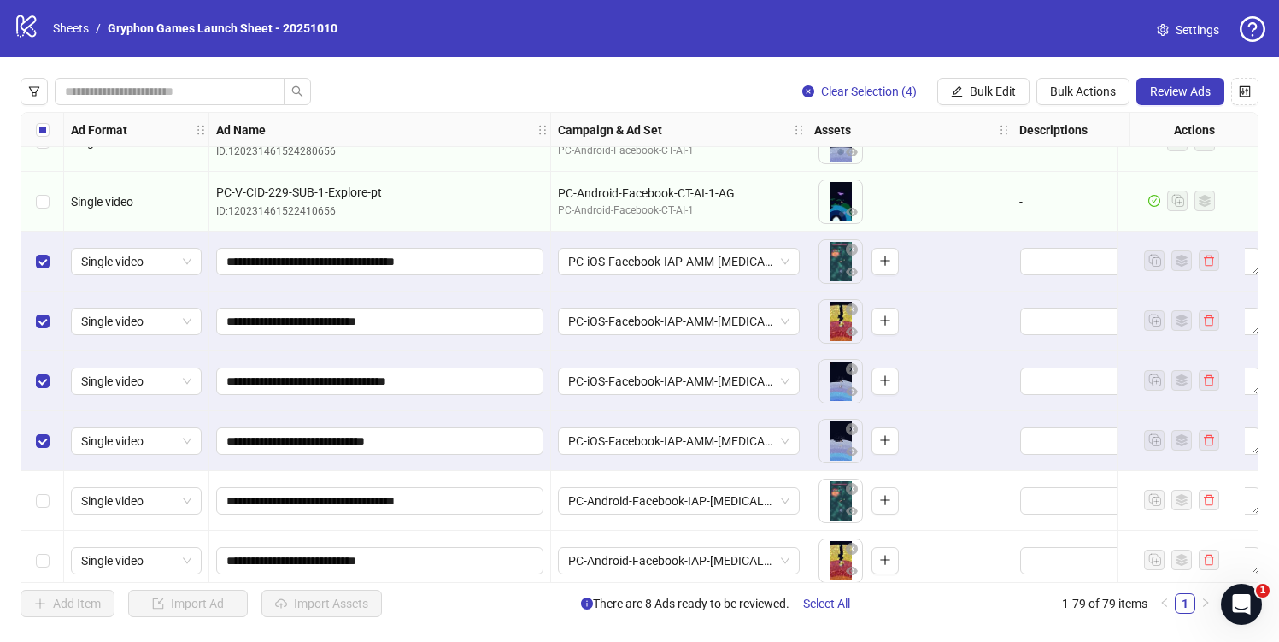
scroll to position [4297, 0]
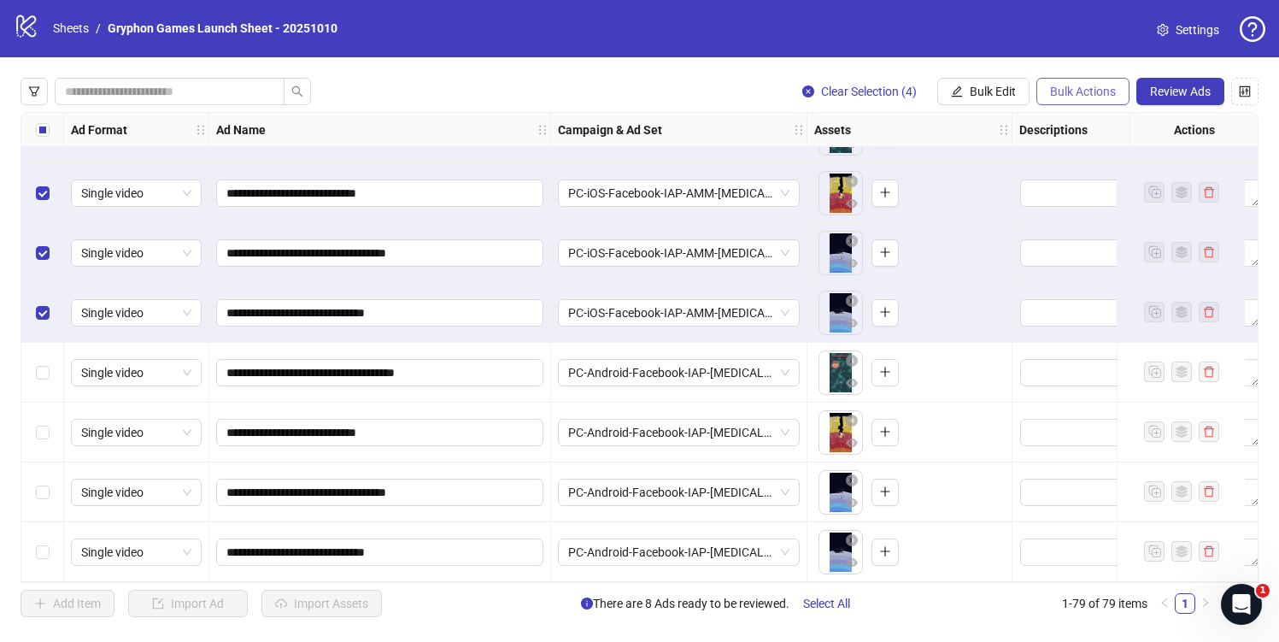
click at [1072, 97] on span "Bulk Actions" at bounding box center [1083, 92] width 66 height 14
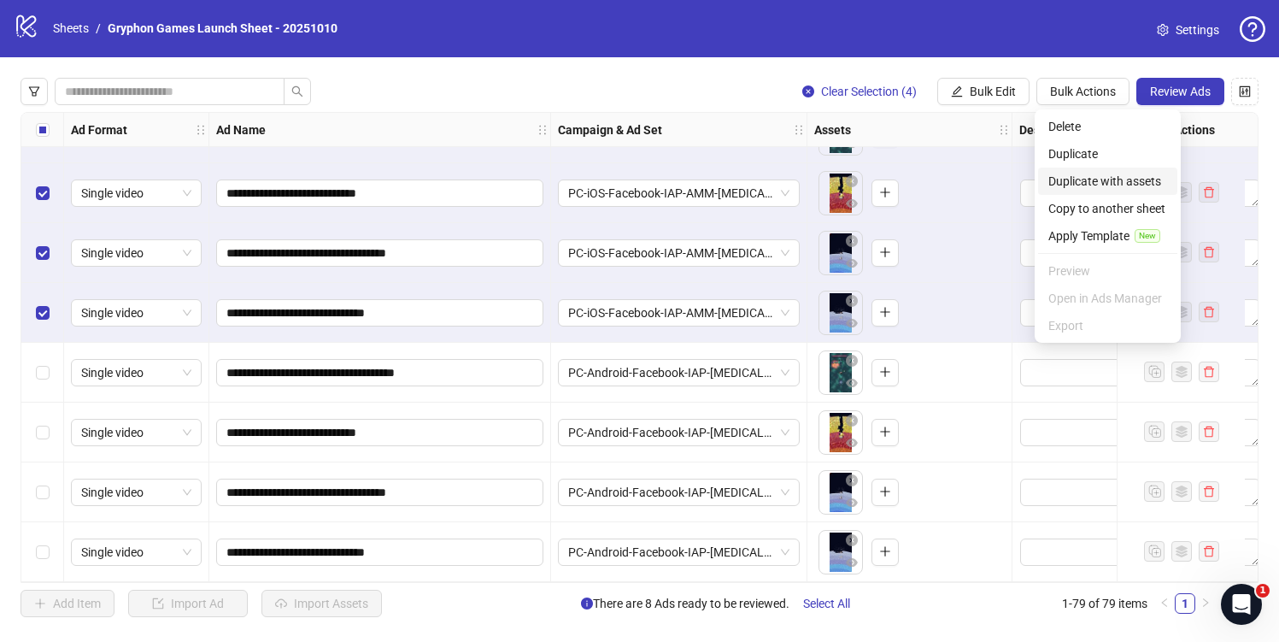
click at [1141, 175] on span "Duplicate with assets" at bounding box center [1108, 181] width 119 height 19
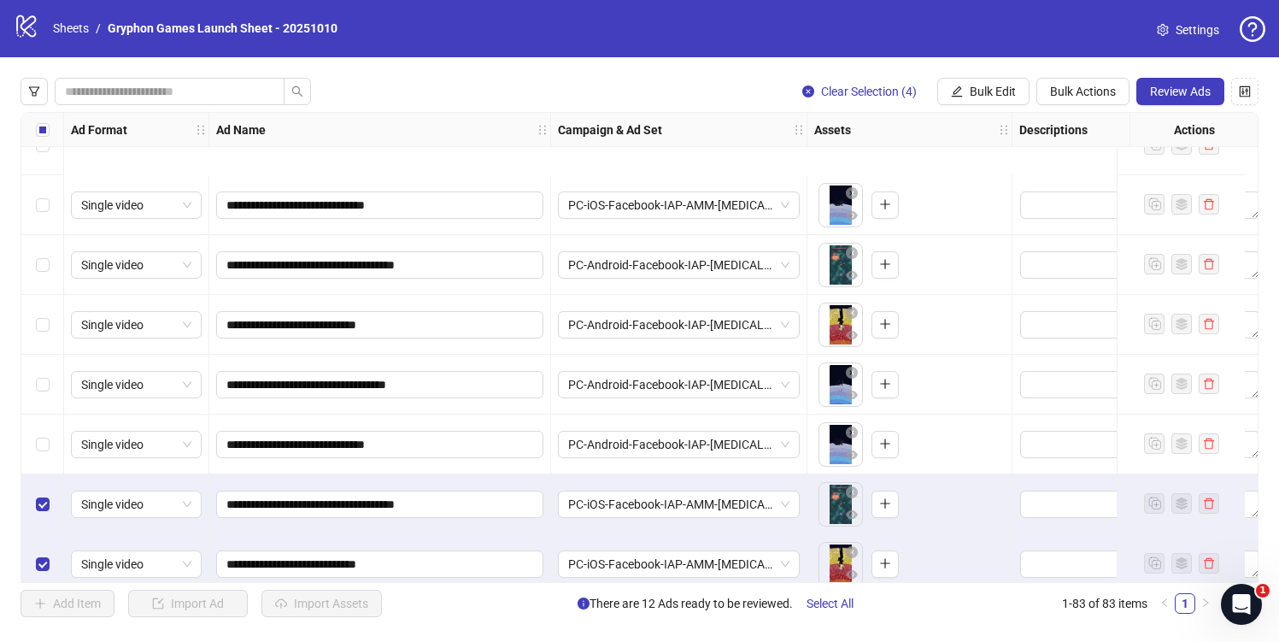
scroll to position [4537, 0]
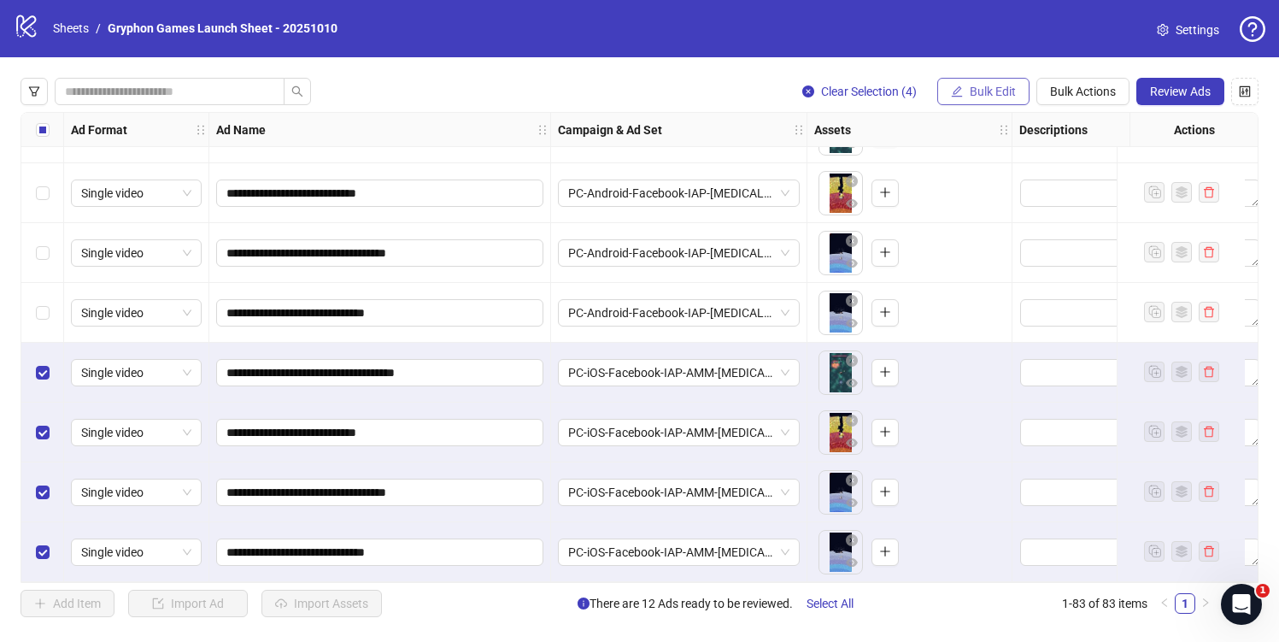
click at [987, 86] on span "Bulk Edit" at bounding box center [993, 92] width 46 height 14
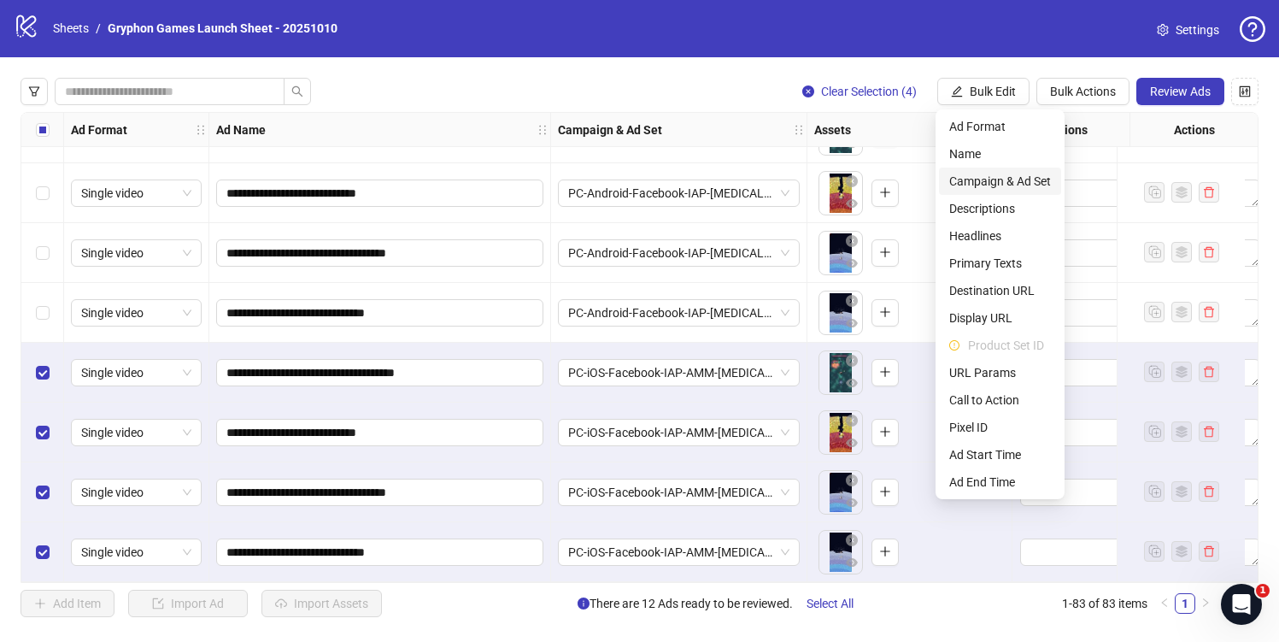
click at [1017, 181] on span "Campaign & Ad Set" at bounding box center [1000, 181] width 102 height 19
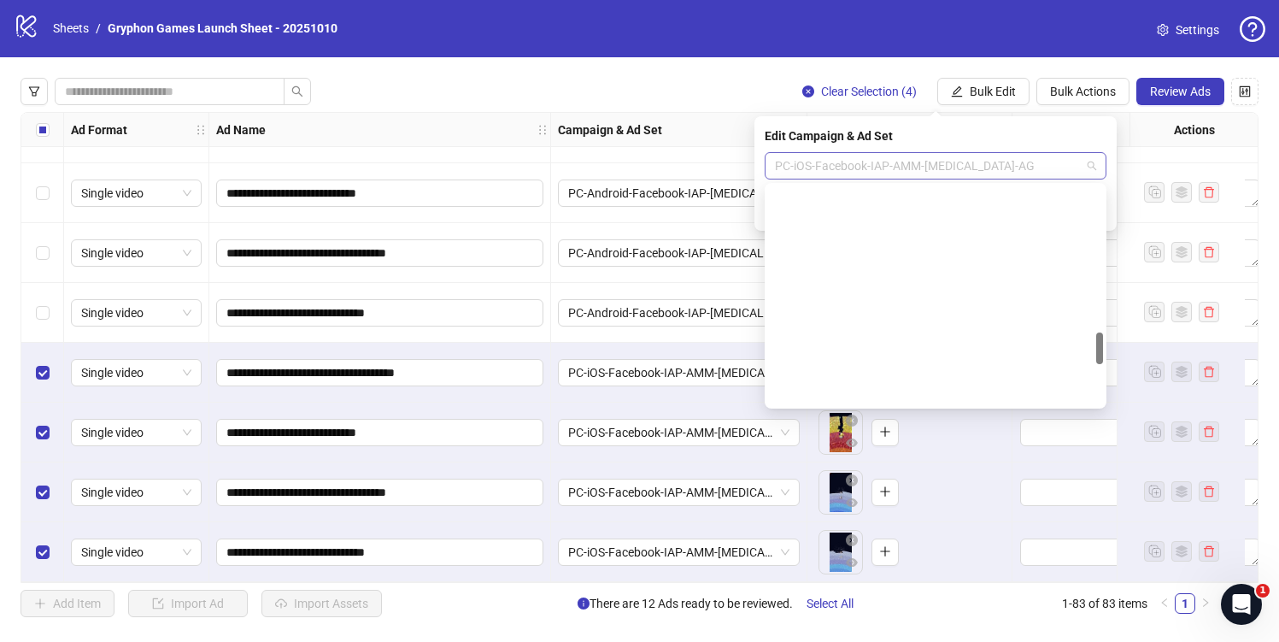
click at [921, 172] on span "PC-iOS-Facebook-IAP-AMM-[MEDICAL_DATA]-AG" at bounding box center [935, 166] width 321 height 26
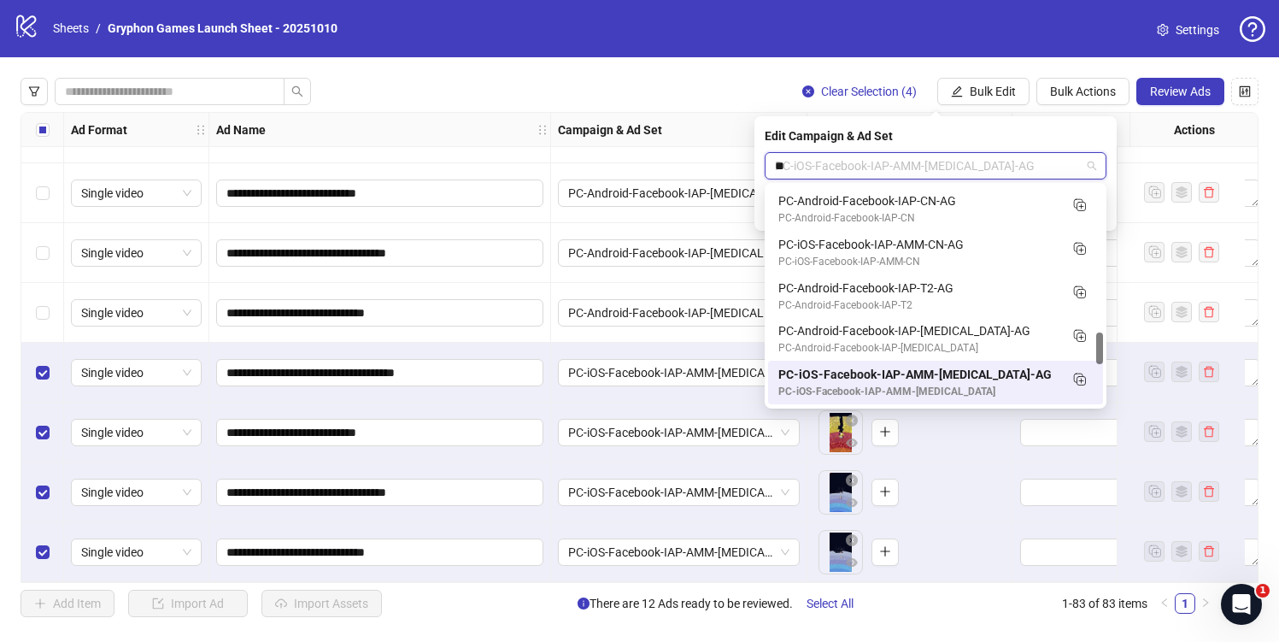
scroll to position [0, 0]
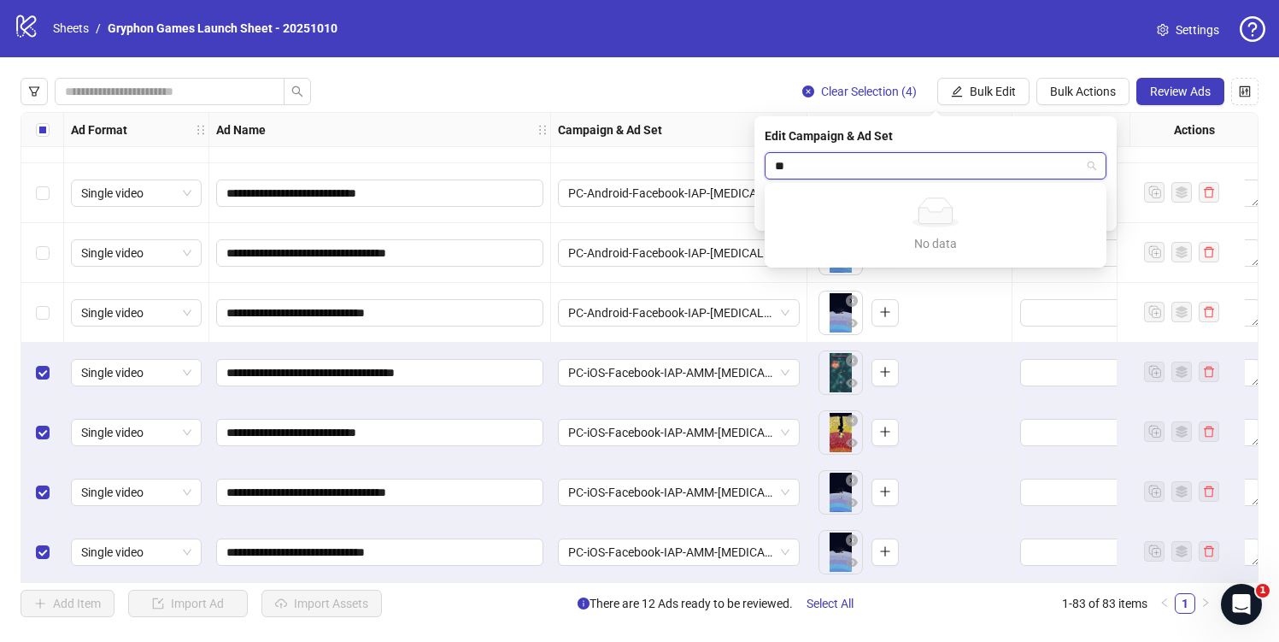
type input "*"
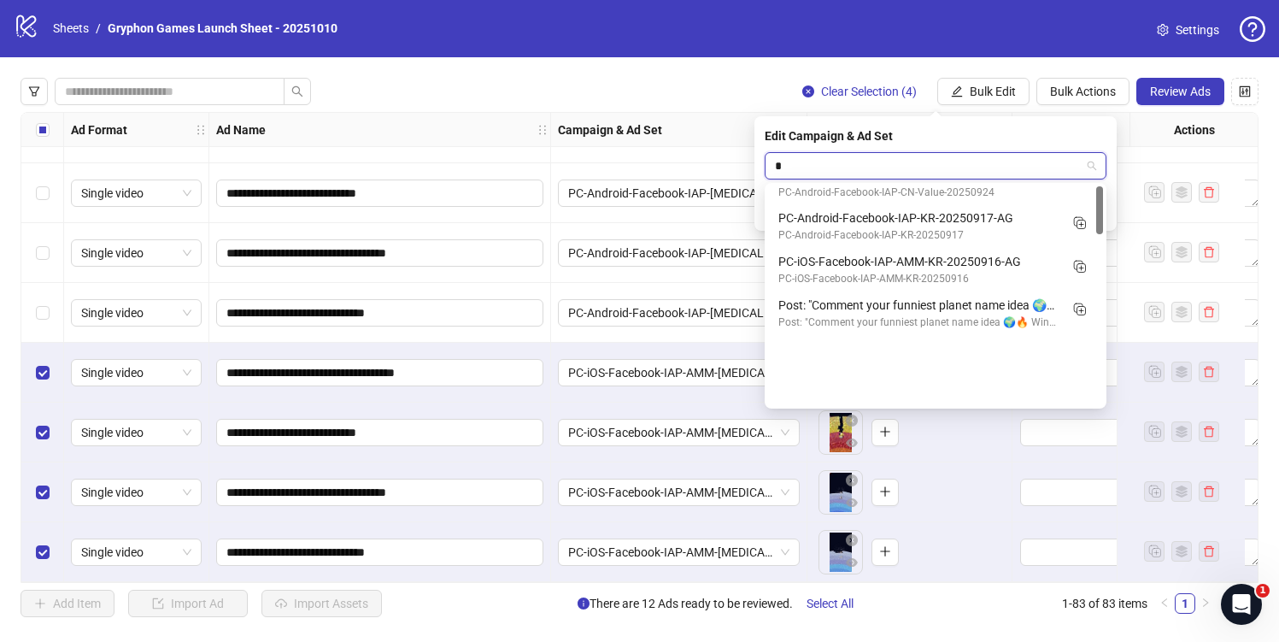
type input "**"
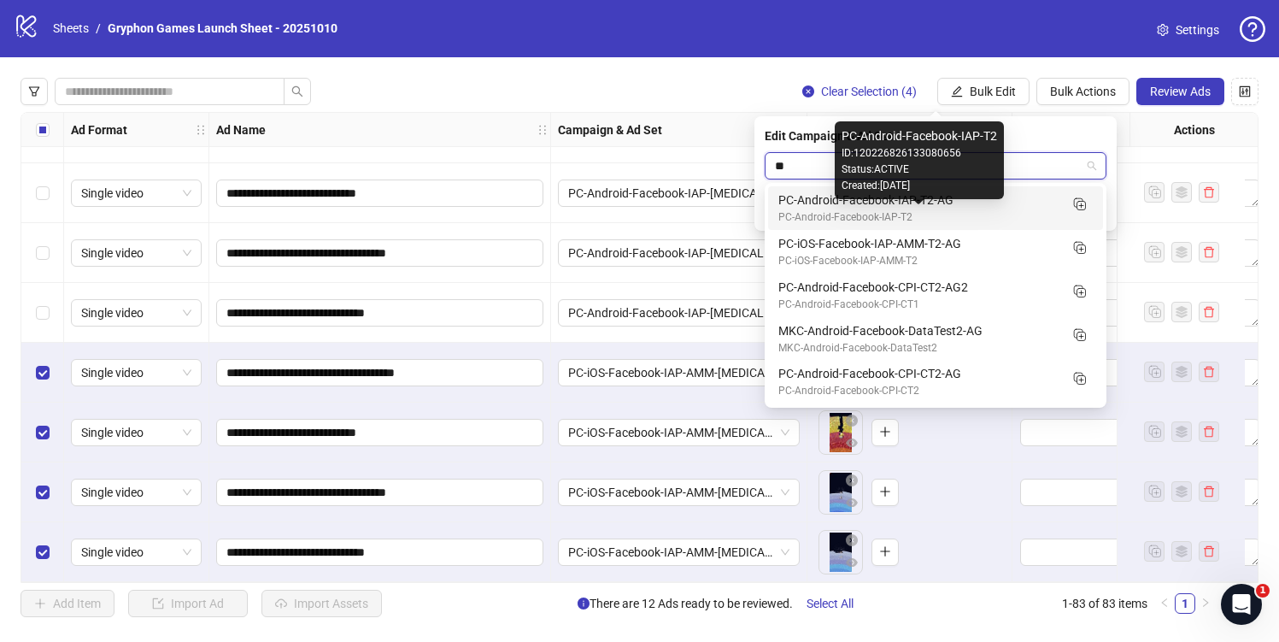
click at [940, 222] on div "PC-Android-Facebook-IAP-T2" at bounding box center [918, 217] width 280 height 16
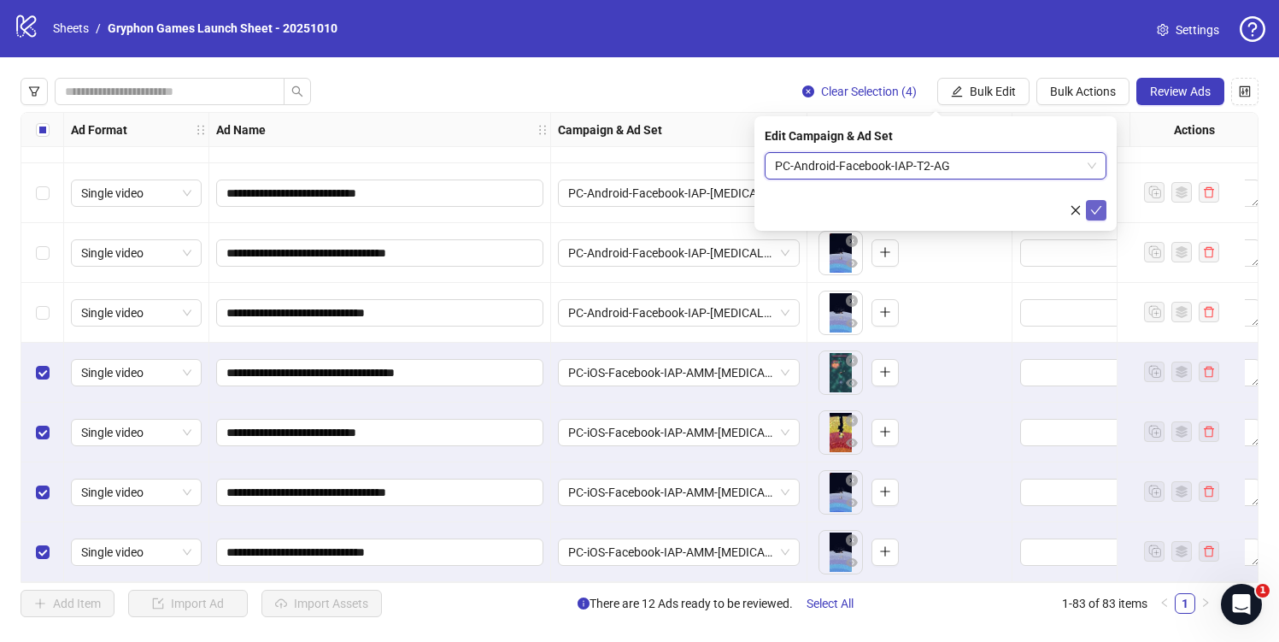
click at [1090, 209] on icon "check" at bounding box center [1096, 210] width 12 height 12
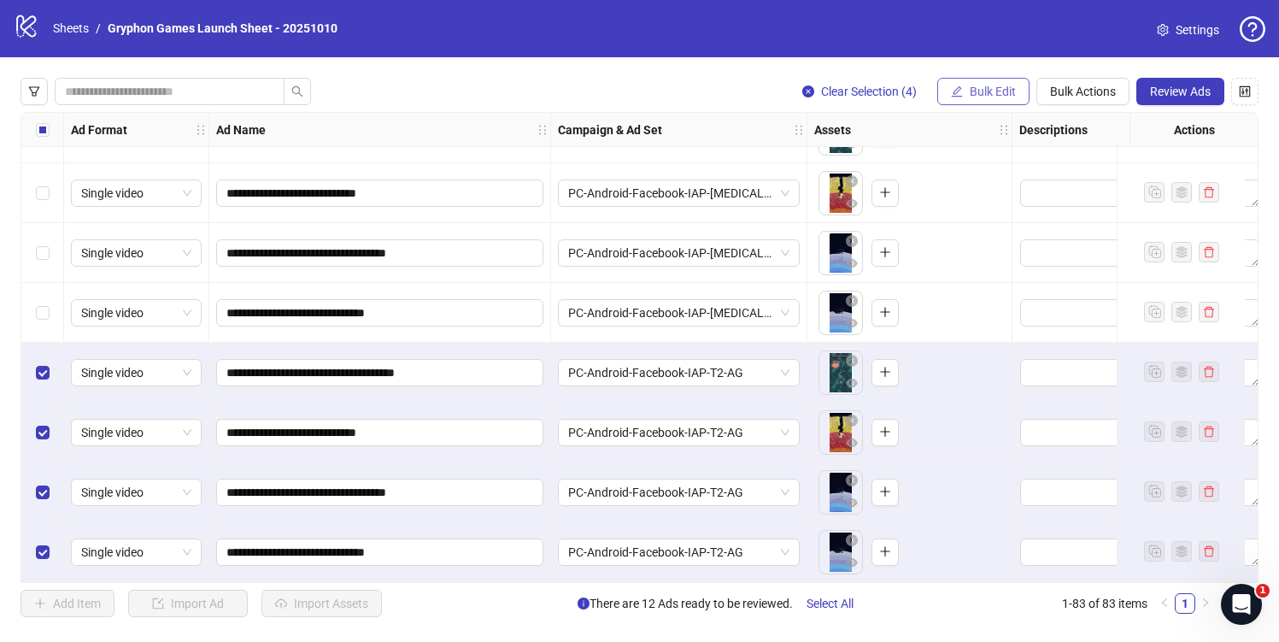
click at [969, 104] on button "Bulk Edit" at bounding box center [983, 91] width 92 height 27
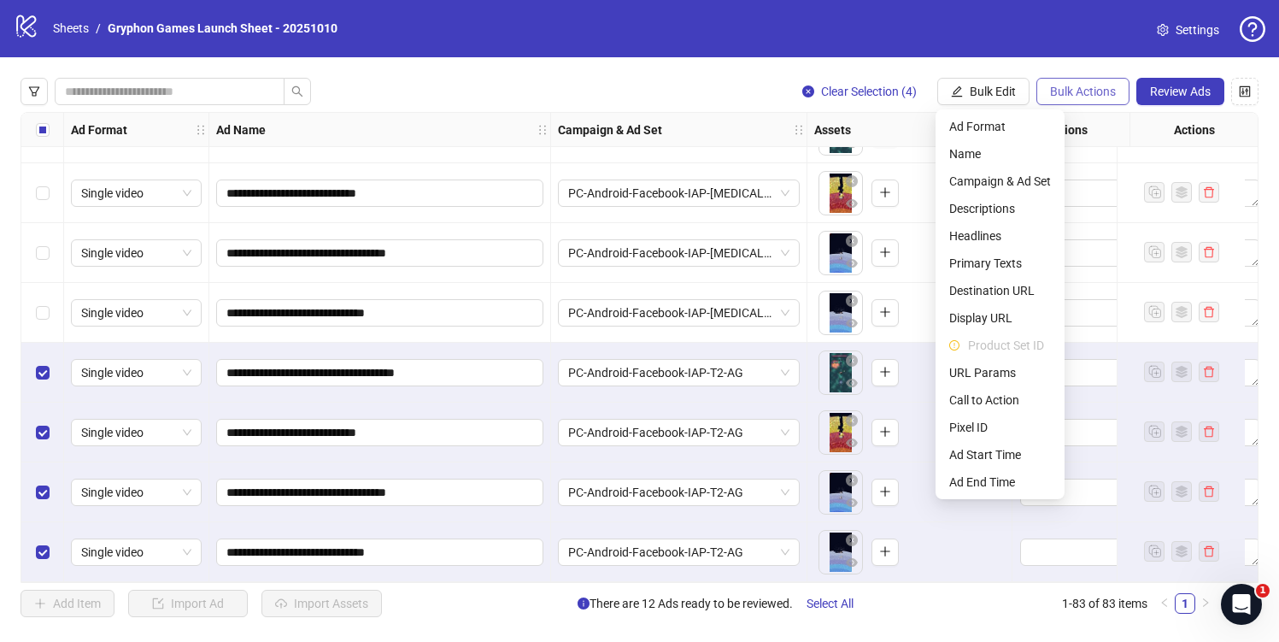
click at [1081, 85] on span "Bulk Actions" at bounding box center [1083, 92] width 66 height 14
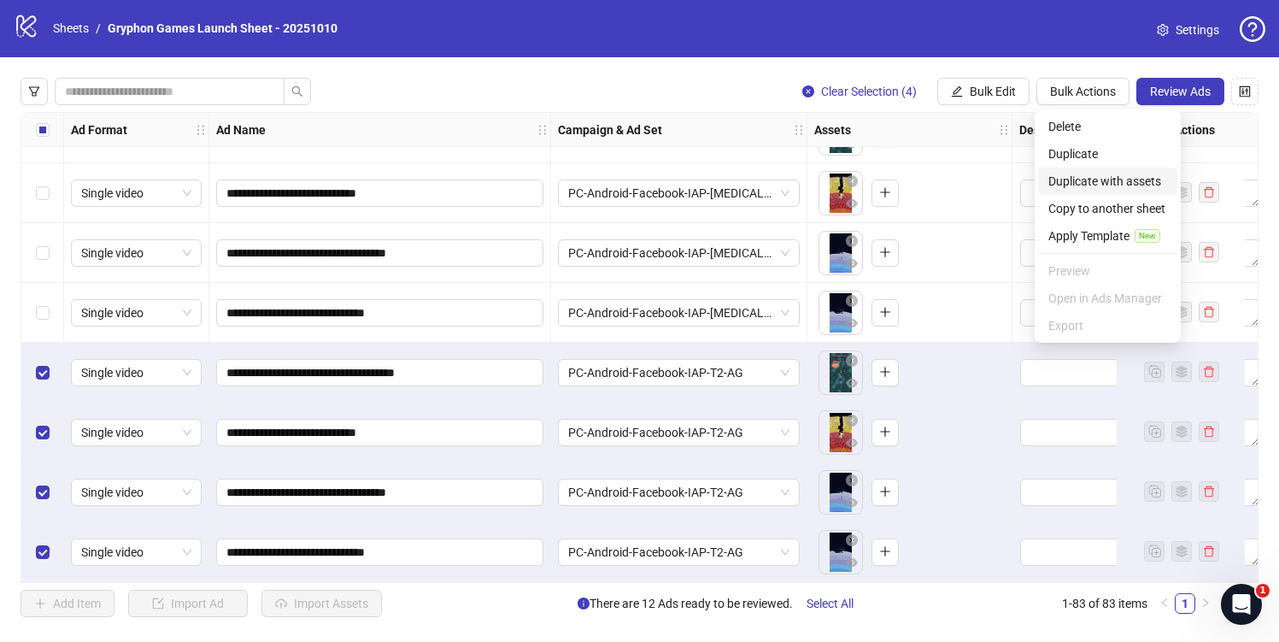
click at [1094, 182] on span "Duplicate with assets" at bounding box center [1108, 181] width 119 height 19
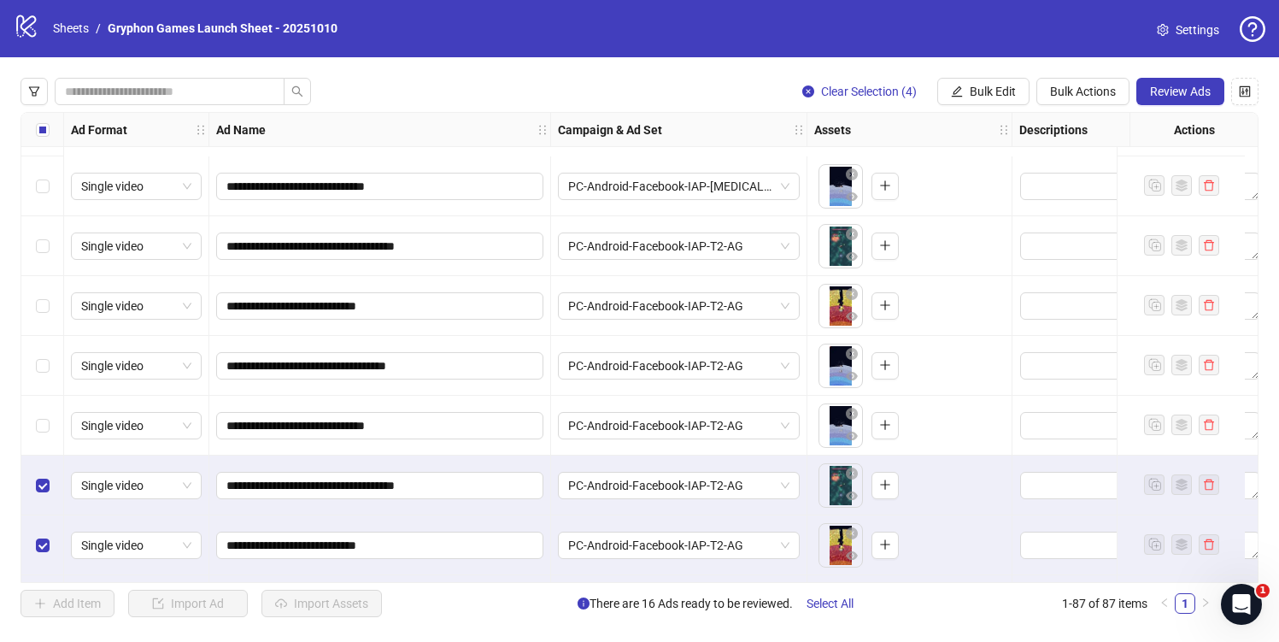
scroll to position [4776, 0]
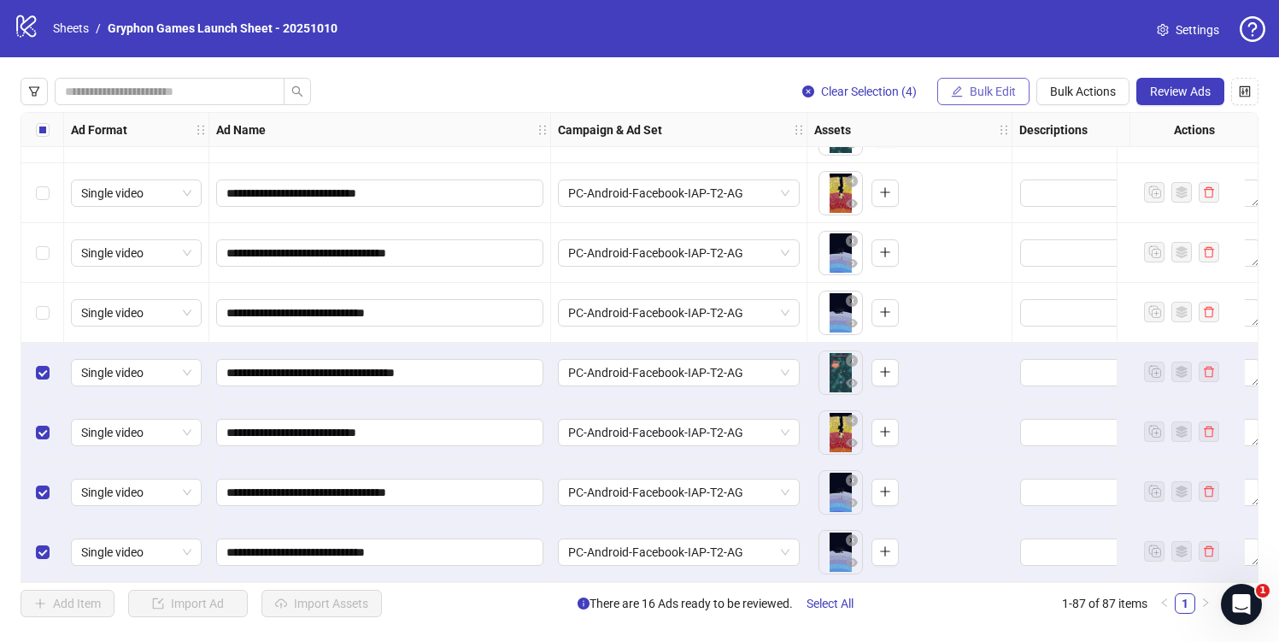
click at [978, 97] on span "Bulk Edit" at bounding box center [993, 92] width 46 height 14
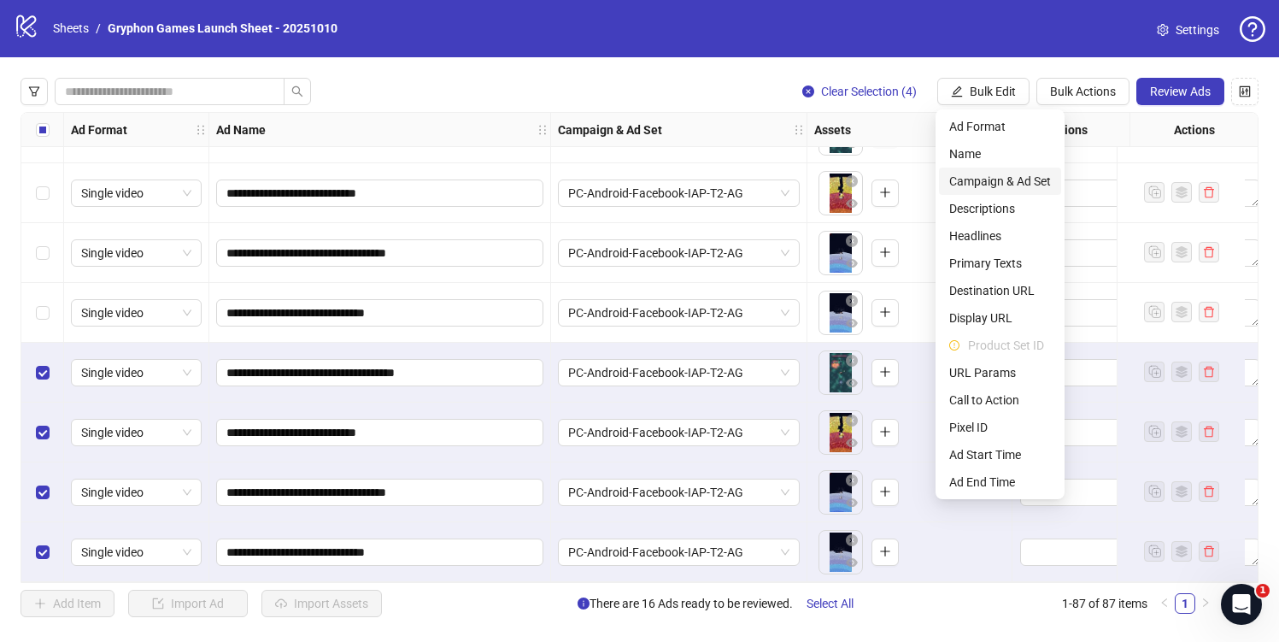
click at [1013, 173] on span "Campaign & Ad Set" at bounding box center [1000, 181] width 102 height 19
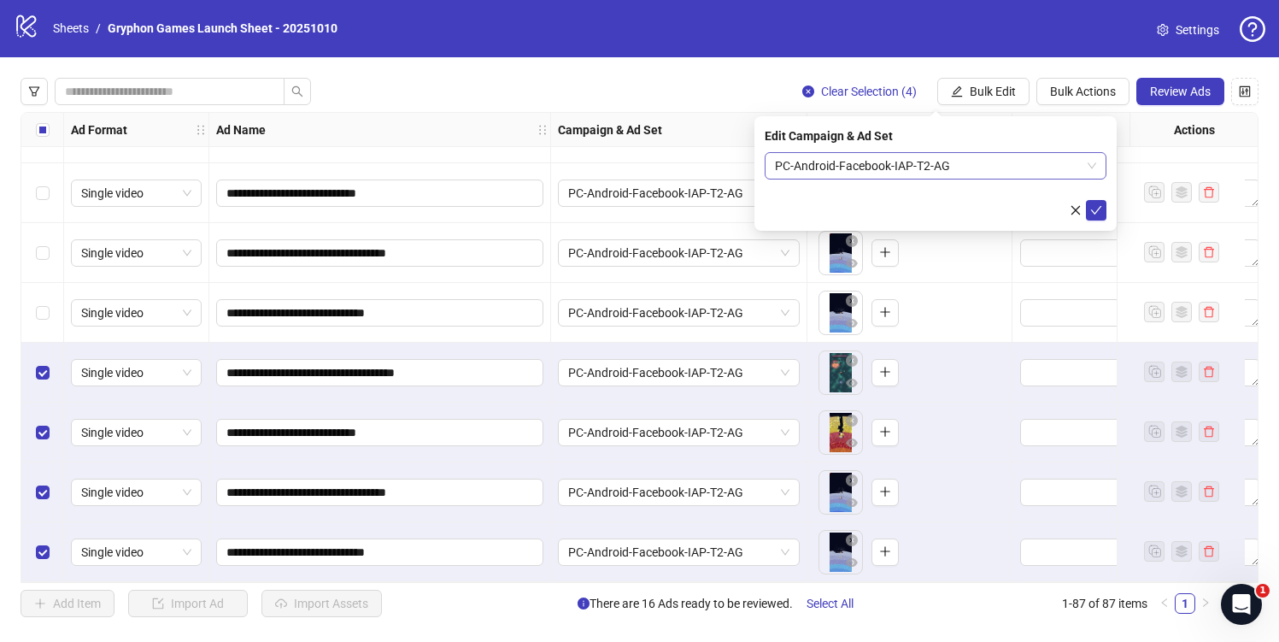
click at [846, 170] on span "PC-Android-Facebook-IAP-T2-AG" at bounding box center [935, 166] width 321 height 26
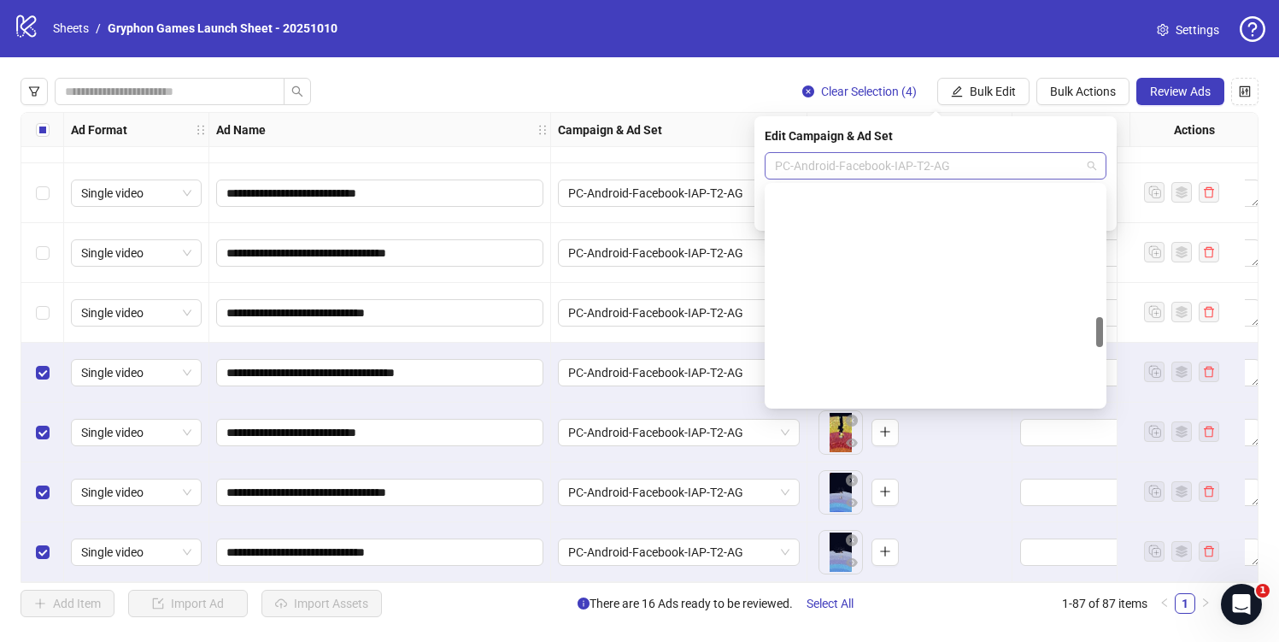
scroll to position [261, 0]
type input "**"
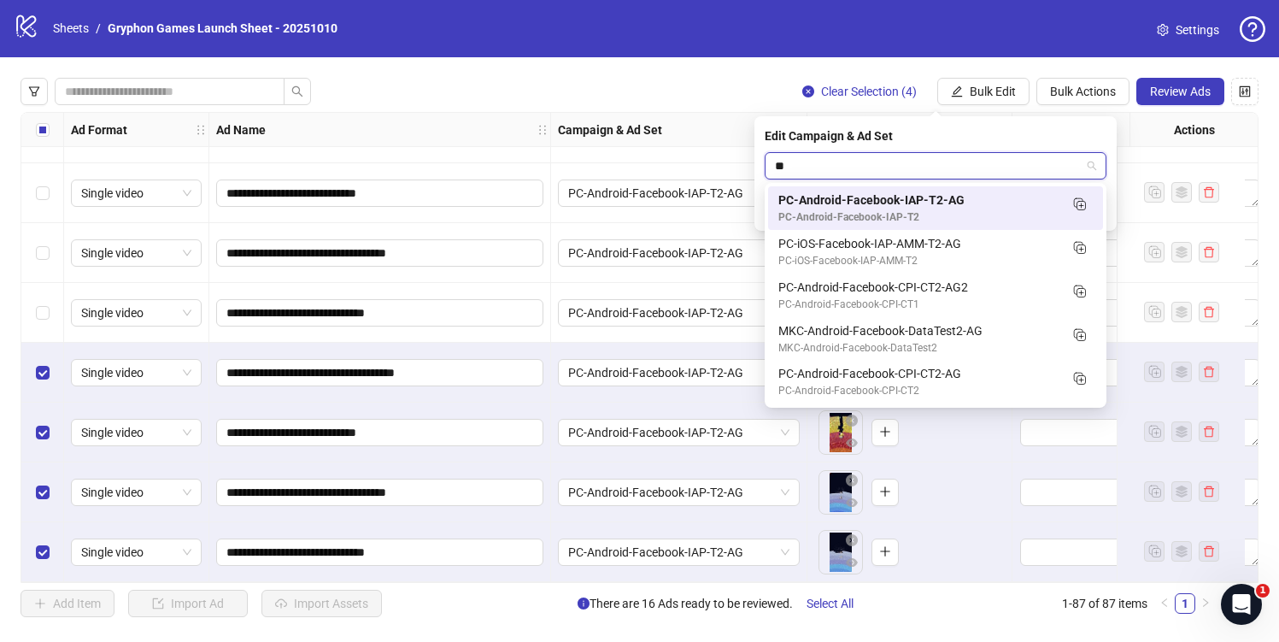
scroll to position [0, 0]
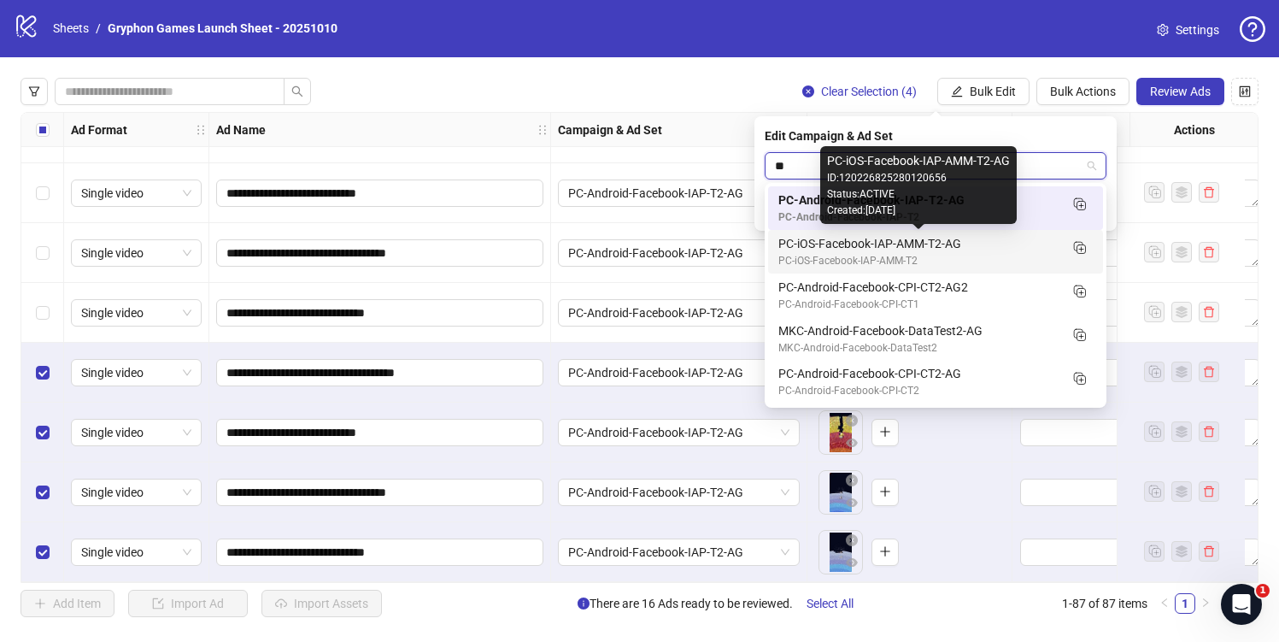
click at [908, 251] on div "PC-iOS-Facebook-IAP-AMM-T2-AG" at bounding box center [918, 243] width 280 height 19
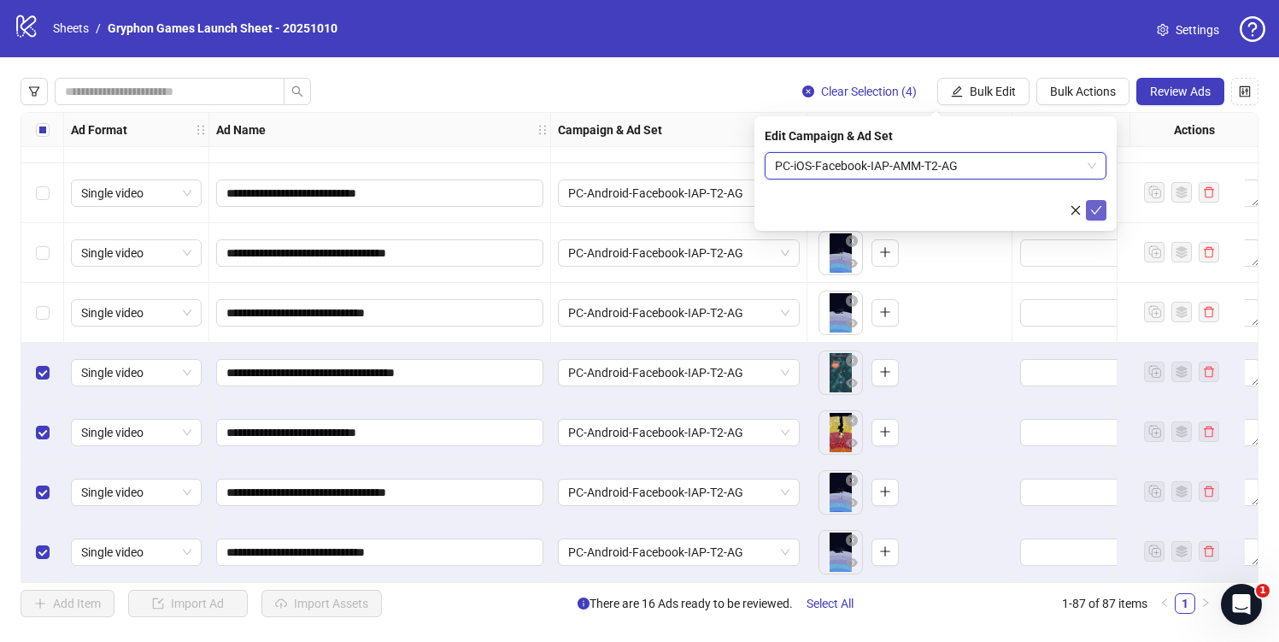
click at [1103, 213] on button "submit" at bounding box center [1096, 210] width 21 height 21
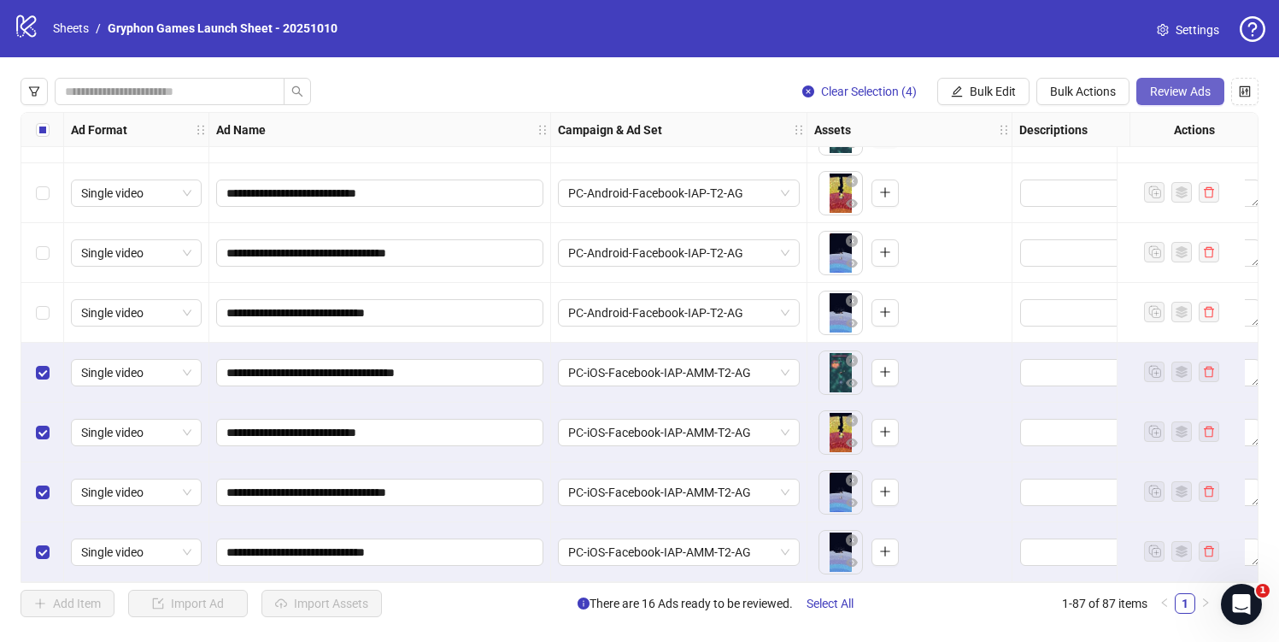
click at [1157, 96] on span "Review Ads" at bounding box center [1180, 92] width 61 height 14
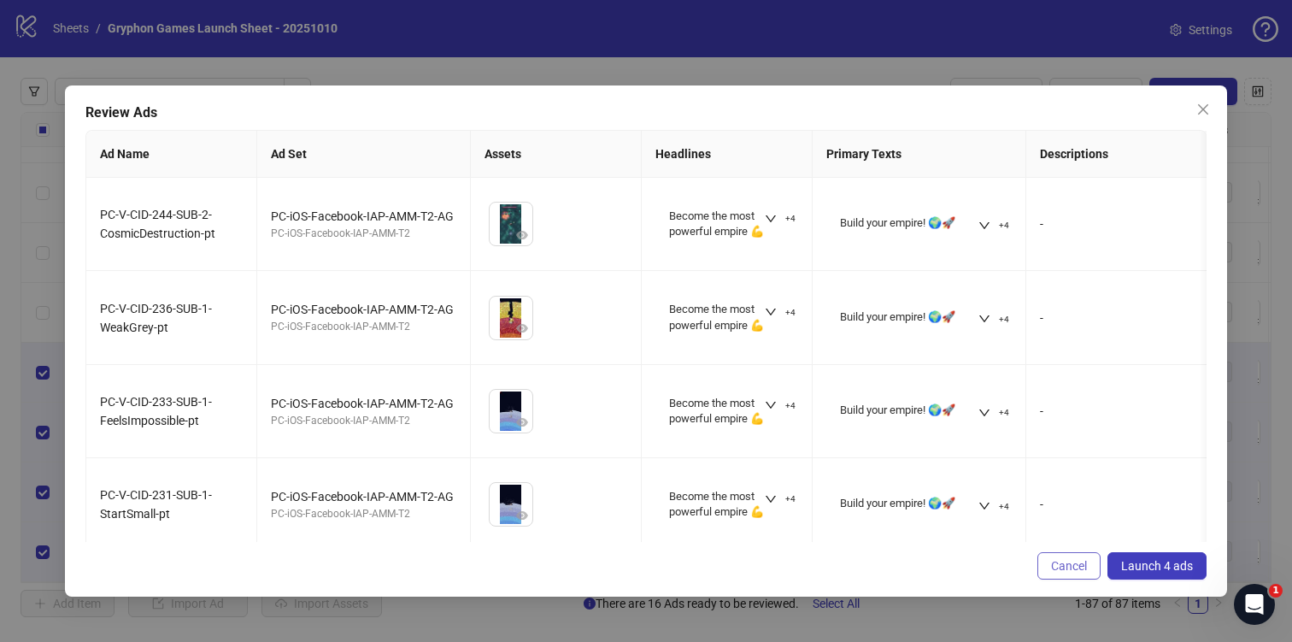
click at [1068, 563] on span "Cancel" at bounding box center [1069, 566] width 36 height 14
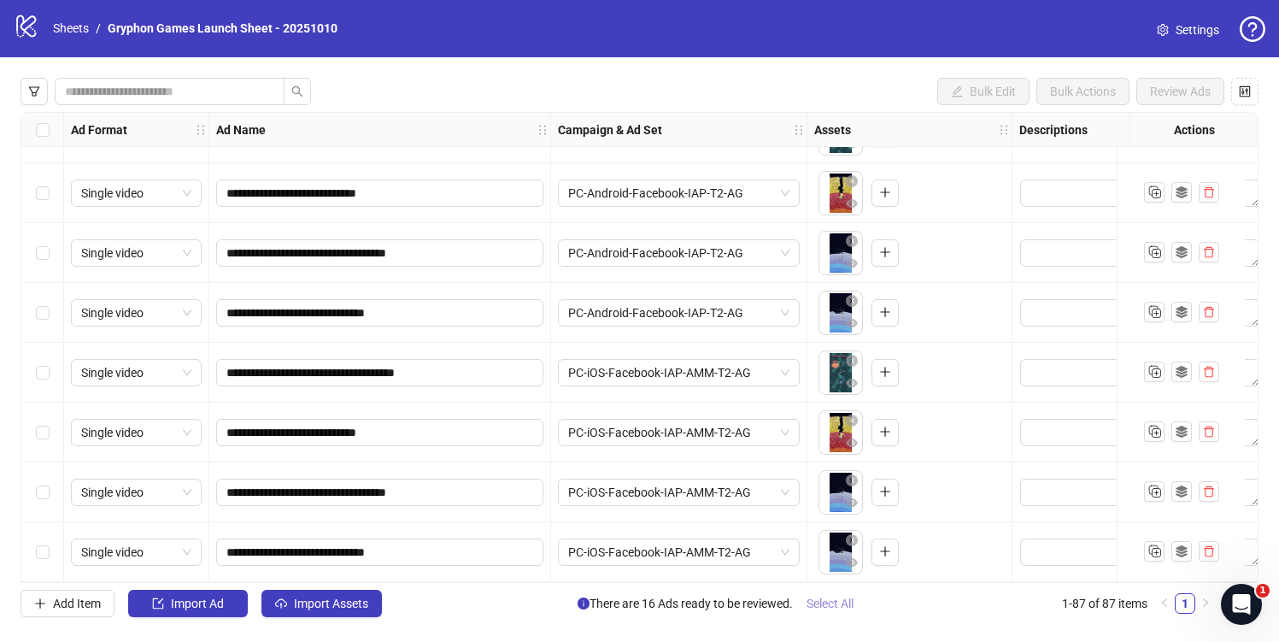
click at [842, 600] on span "Select All" at bounding box center [830, 603] width 47 height 14
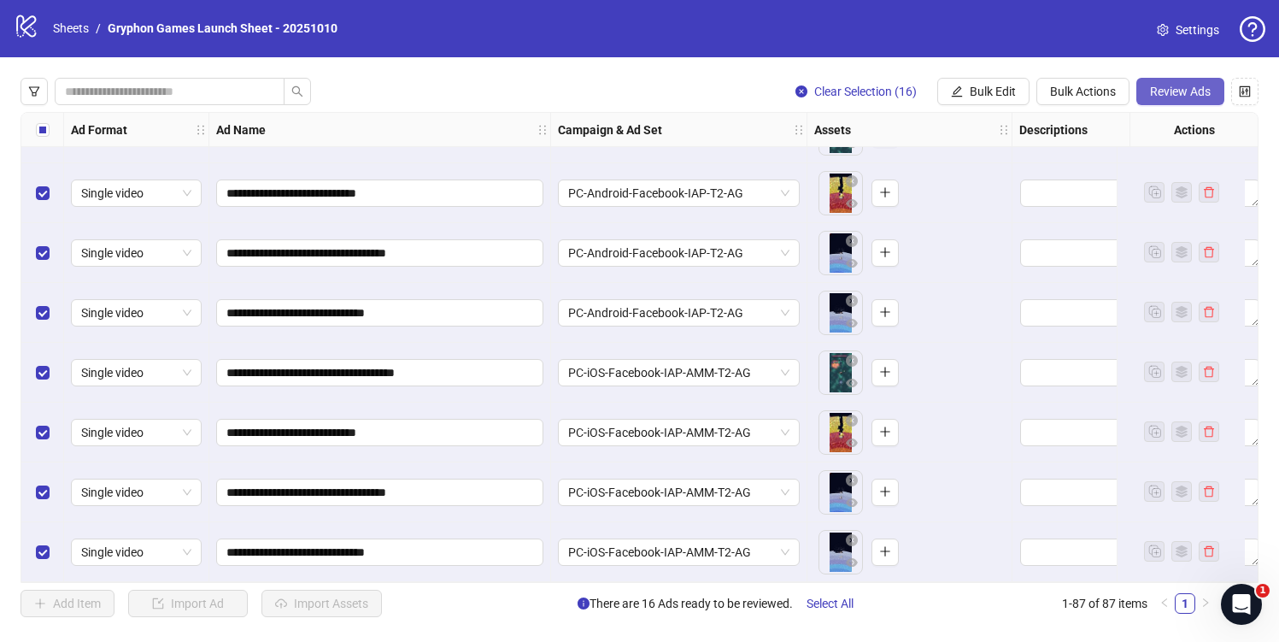
click at [1201, 91] on span "Review Ads" at bounding box center [1180, 92] width 61 height 14
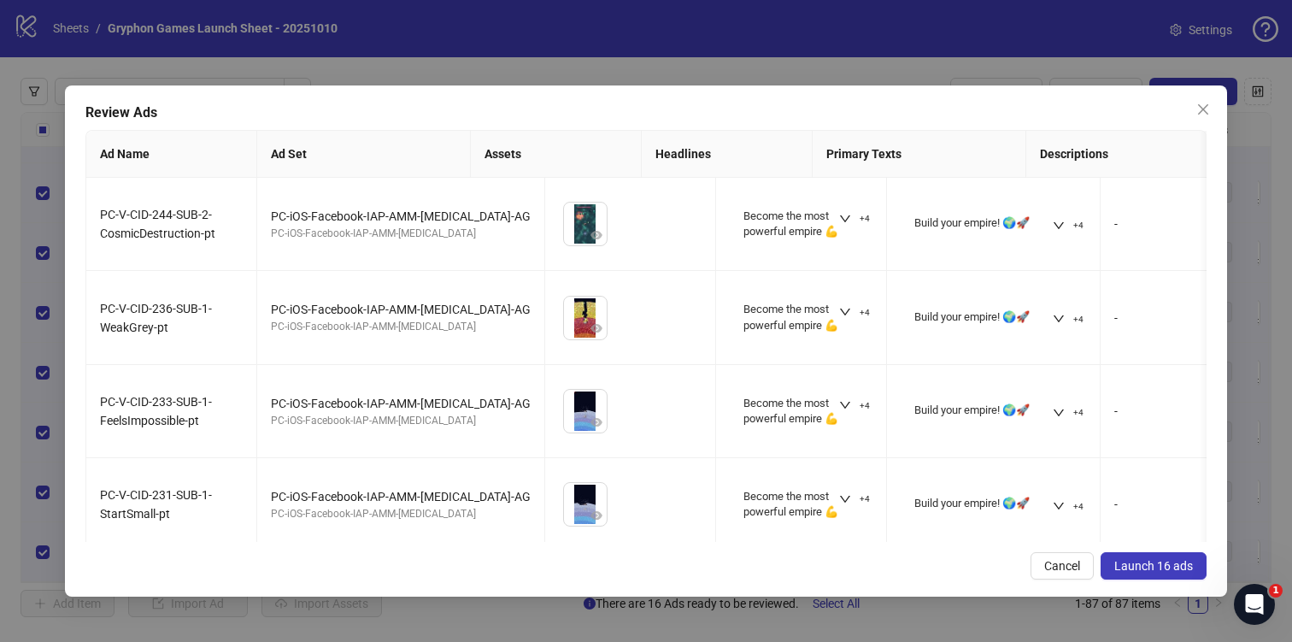
click at [1163, 569] on span "Launch 16 ads" at bounding box center [1153, 566] width 79 height 14
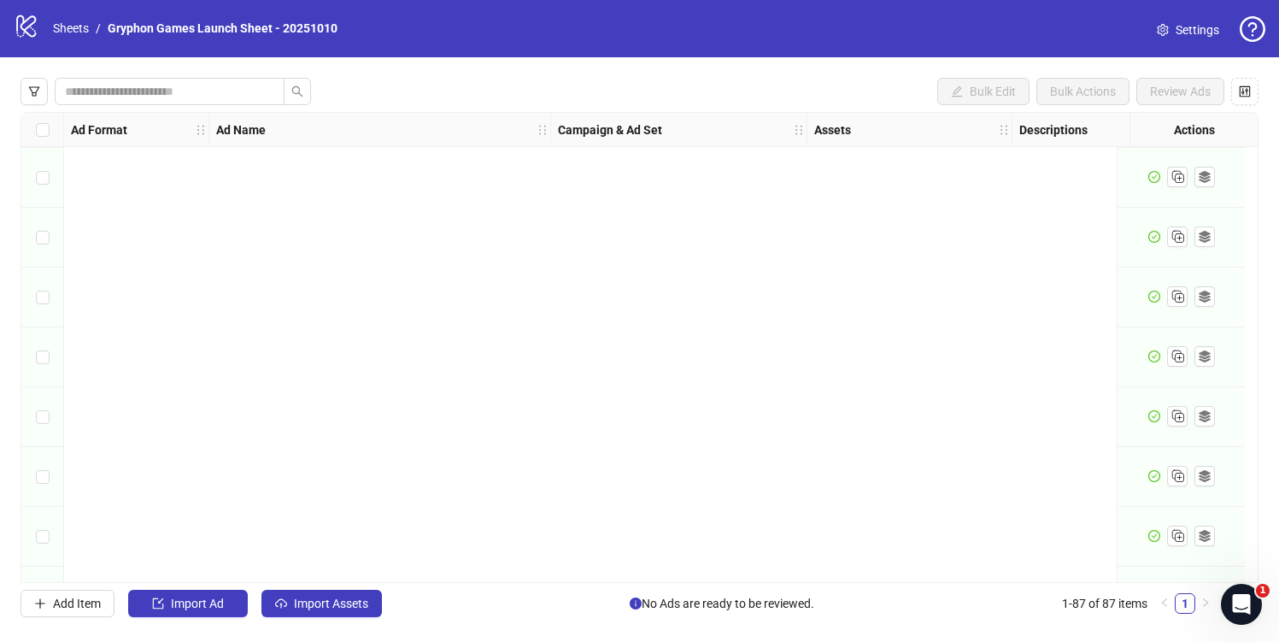
scroll to position [4776, 0]
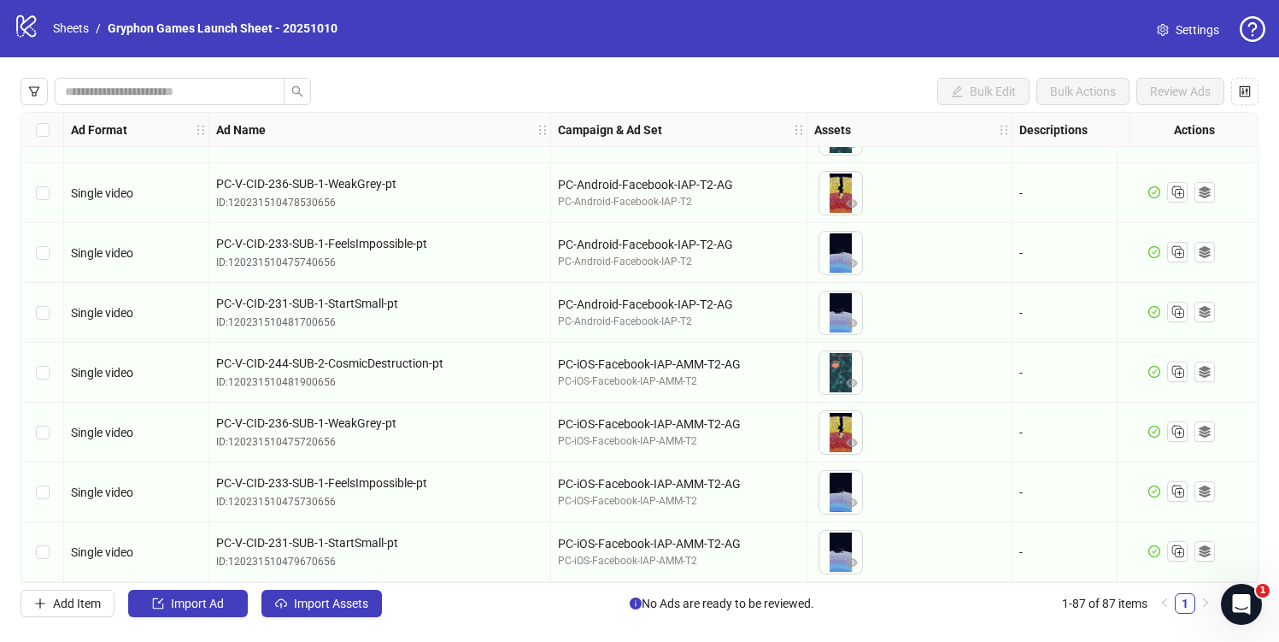
click at [1261, 30] on icon "question-circle" at bounding box center [1253, 29] width 26 height 26
click at [32, 23] on icon at bounding box center [26, 26] width 20 height 22
click at [26, 24] on icon "logo/logo-mobile" at bounding box center [27, 26] width 26 height 26
click at [1171, 33] on link "Settings" at bounding box center [1188, 29] width 90 height 27
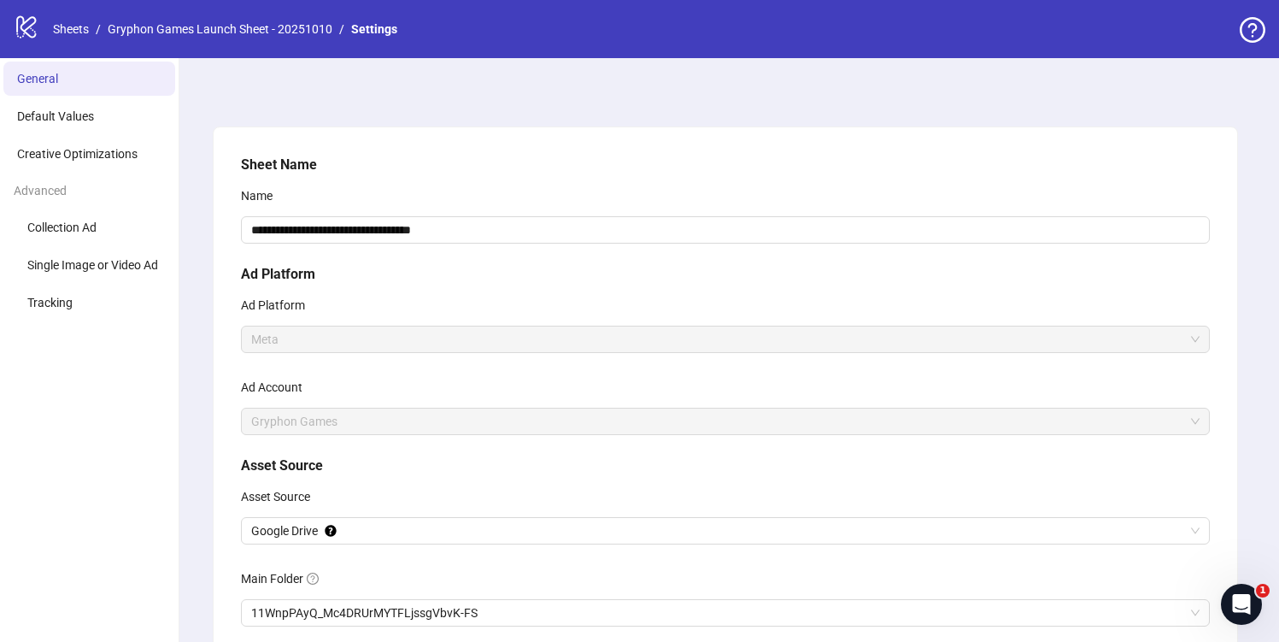
click at [17, 23] on icon at bounding box center [26, 27] width 20 height 22
click at [49, 29] on nav "Sheets / Gryphon Games Launch Sheet - 20251010 / Settings" at bounding box center [225, 29] width 358 height 19
click at [59, 32] on link "Sheets" at bounding box center [71, 29] width 43 height 19
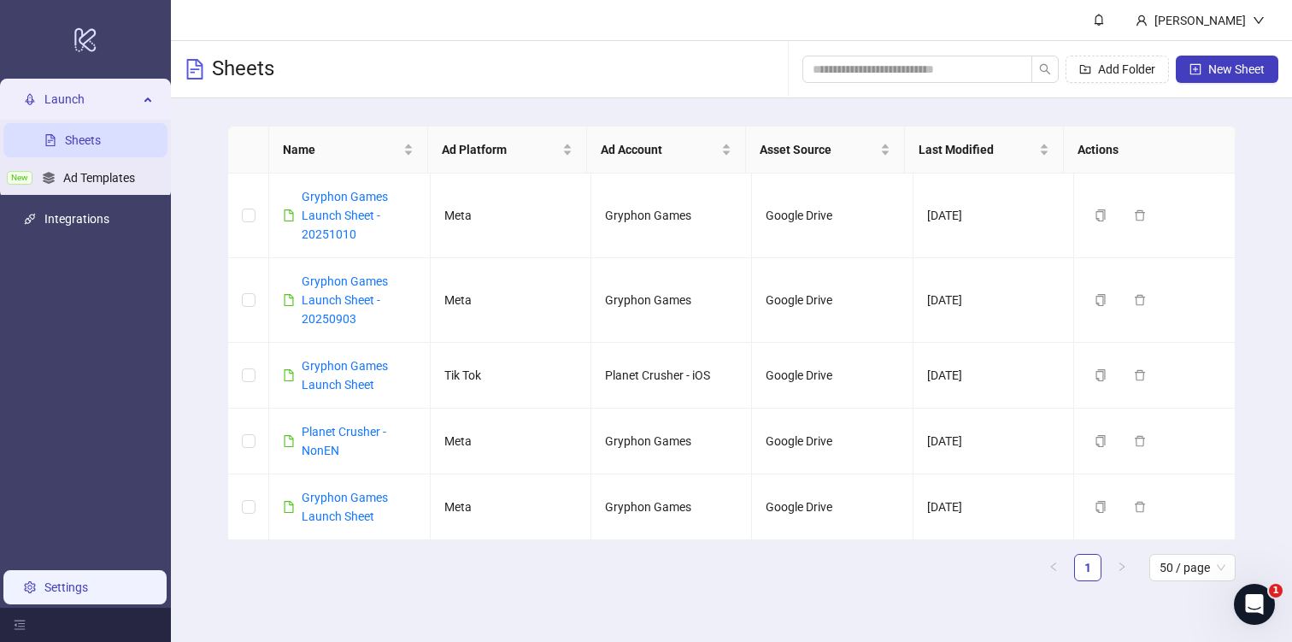
click at [73, 580] on link "Settings" at bounding box center [66, 587] width 44 height 14
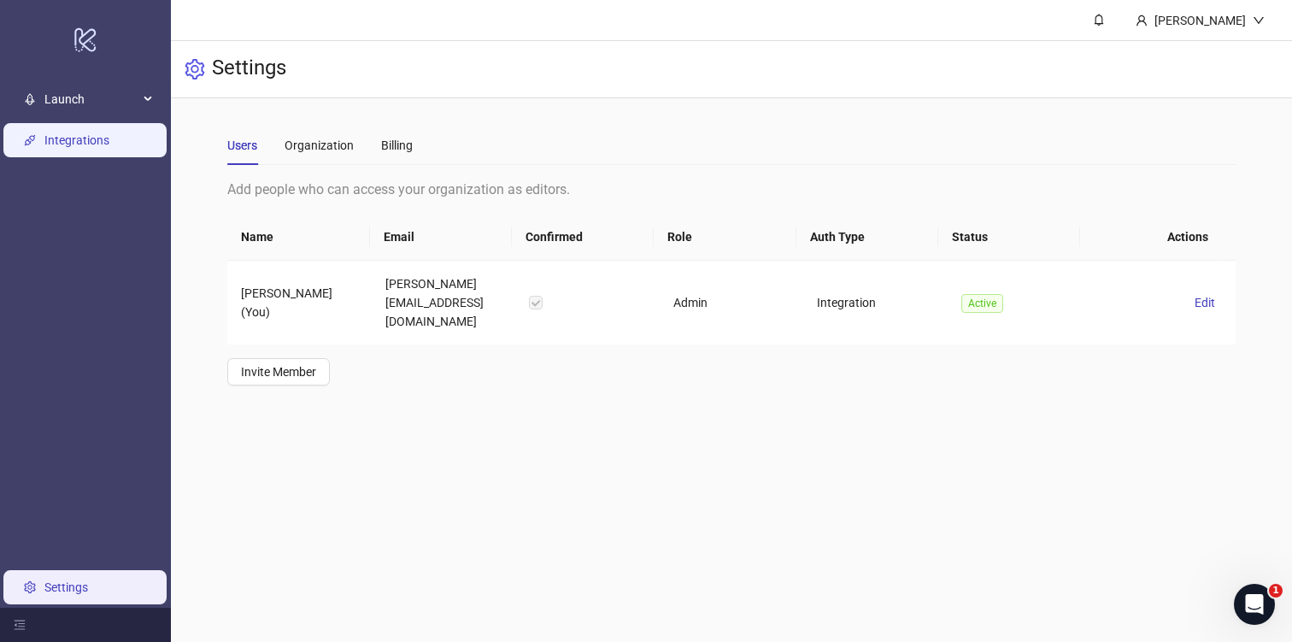
click at [50, 144] on link "Integrations" at bounding box center [76, 140] width 65 height 14
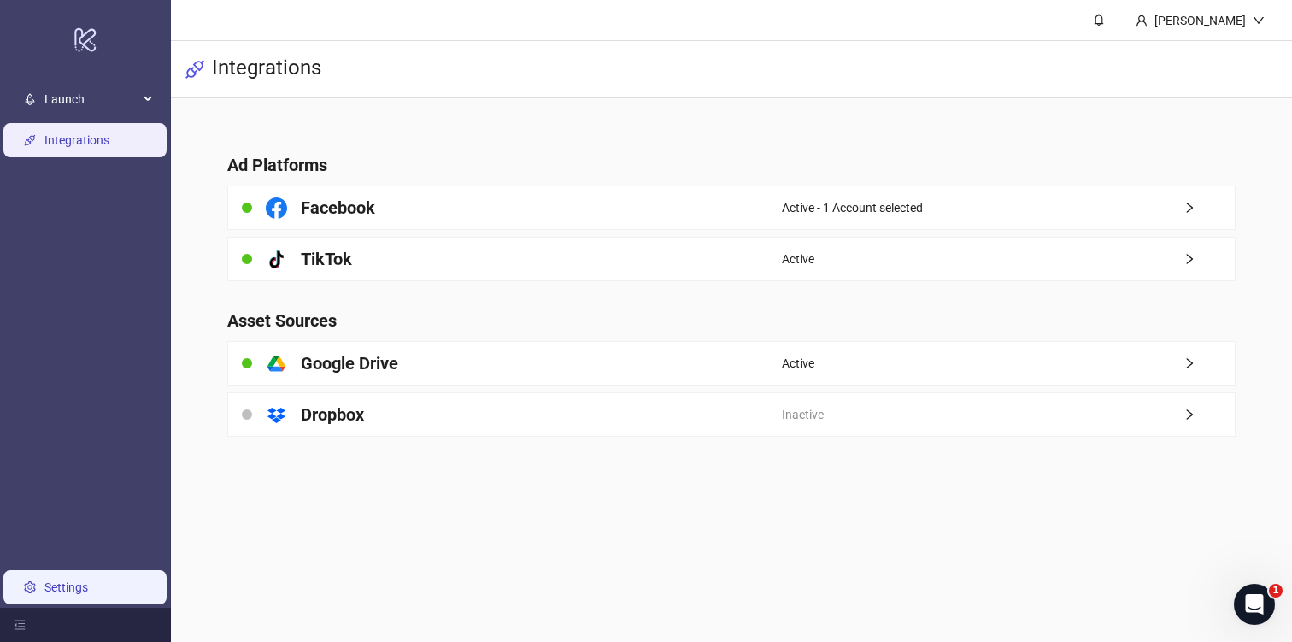
click at [88, 581] on link "Settings" at bounding box center [66, 587] width 44 height 14
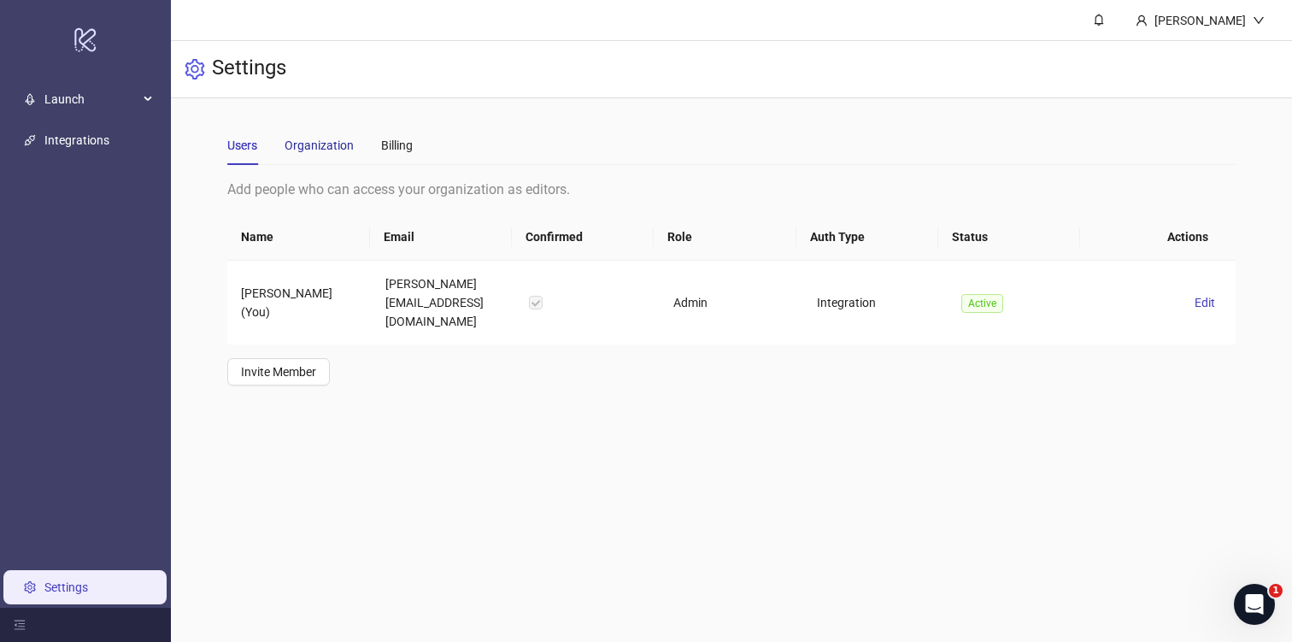
click at [334, 145] on div "Organization" at bounding box center [319, 145] width 69 height 19
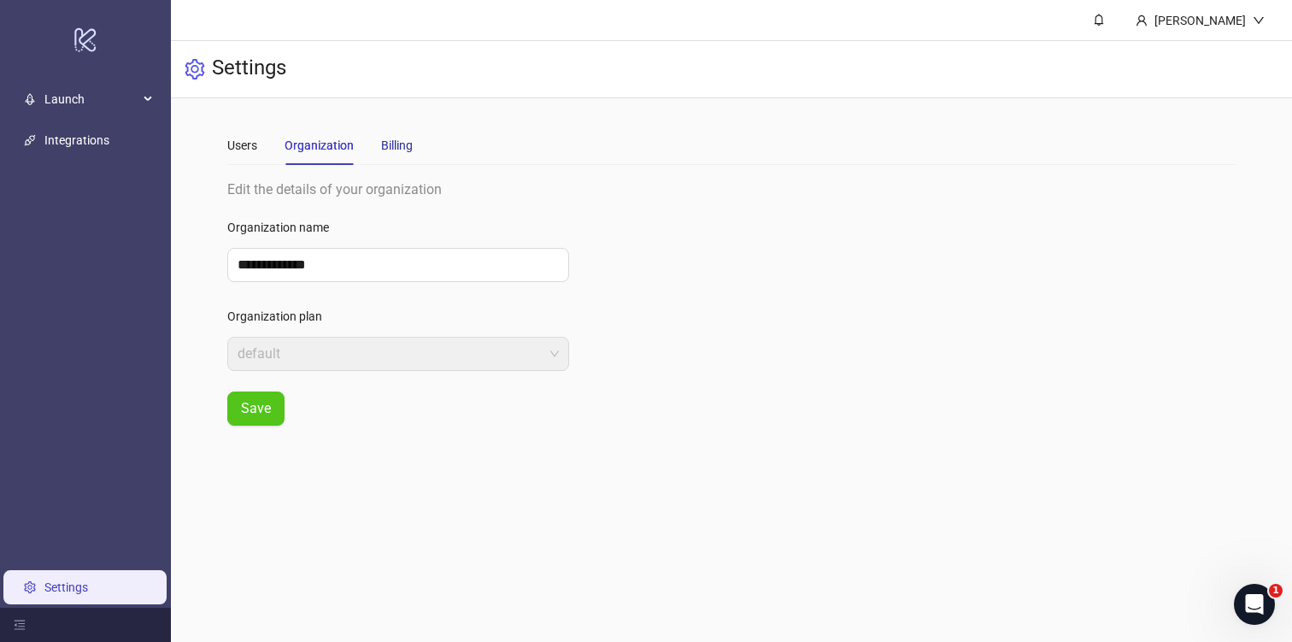
click at [389, 142] on div "Billing" at bounding box center [397, 145] width 32 height 19
